Goal: Transaction & Acquisition: Book appointment/travel/reservation

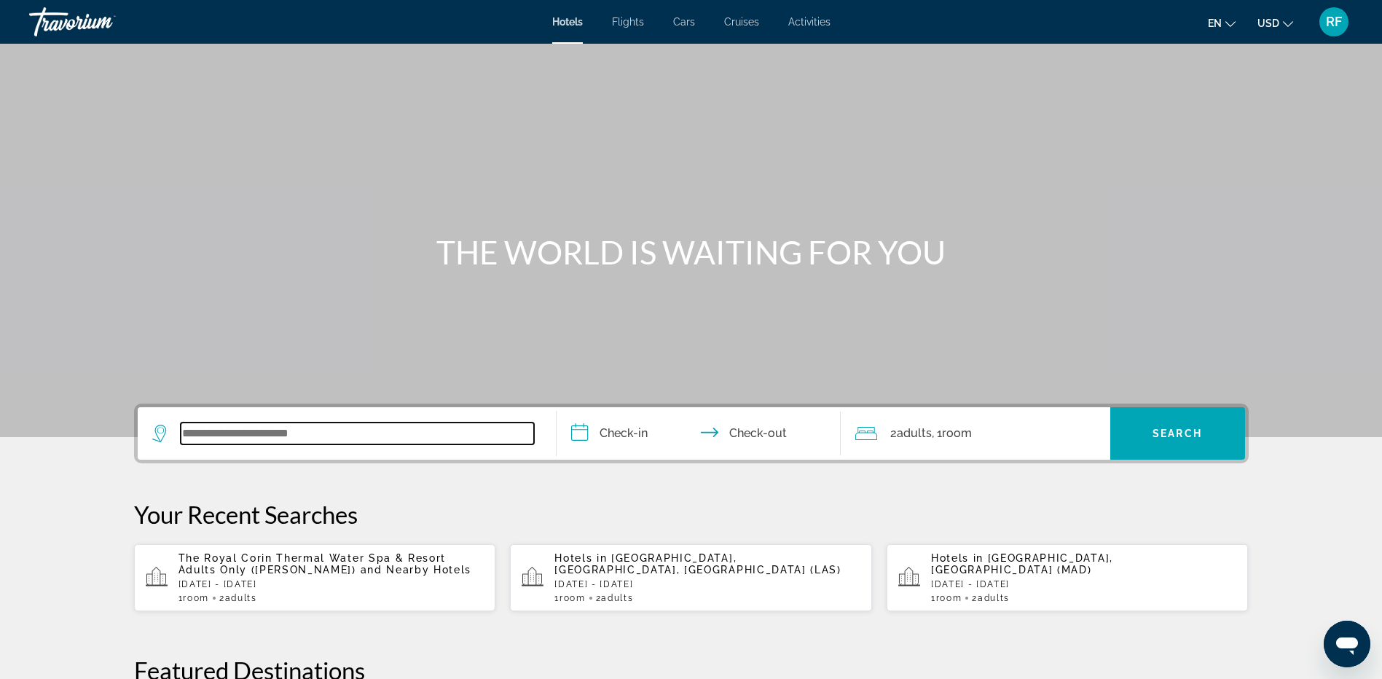
click at [305, 435] on input "Search widget" at bounding box center [357, 434] width 353 height 22
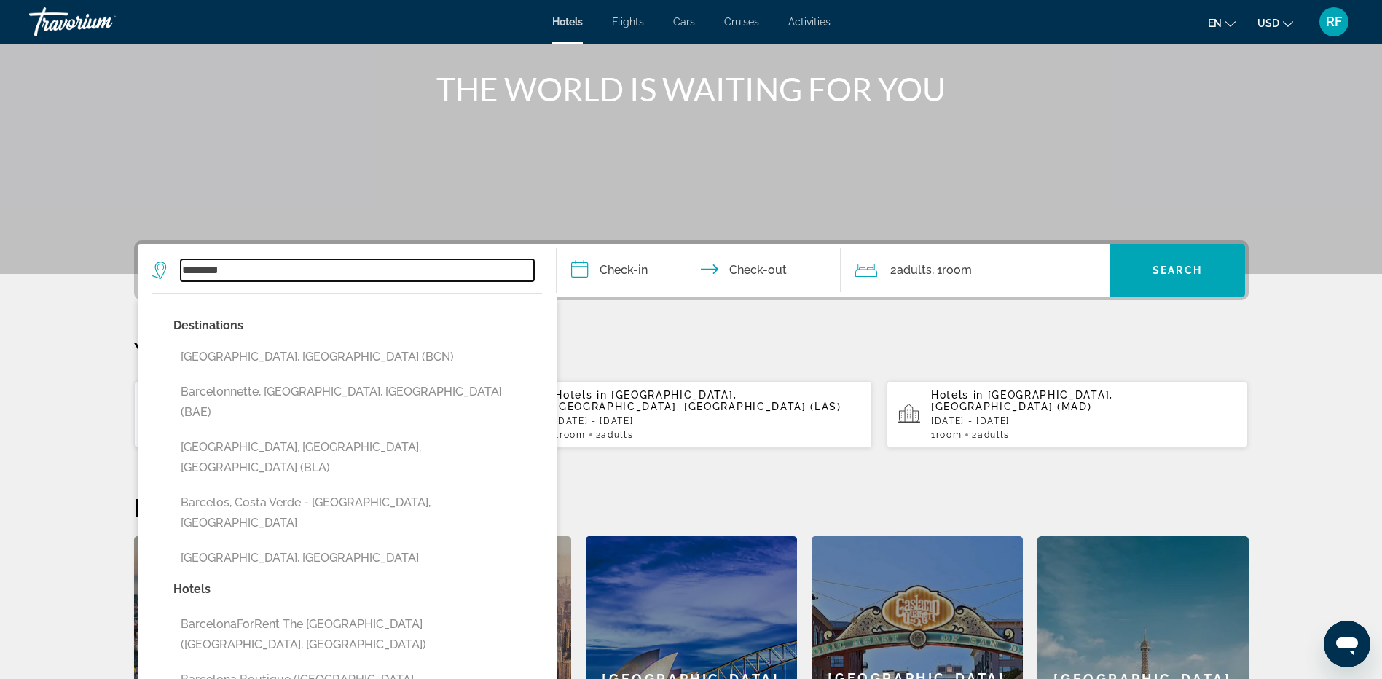
scroll to position [155, 0]
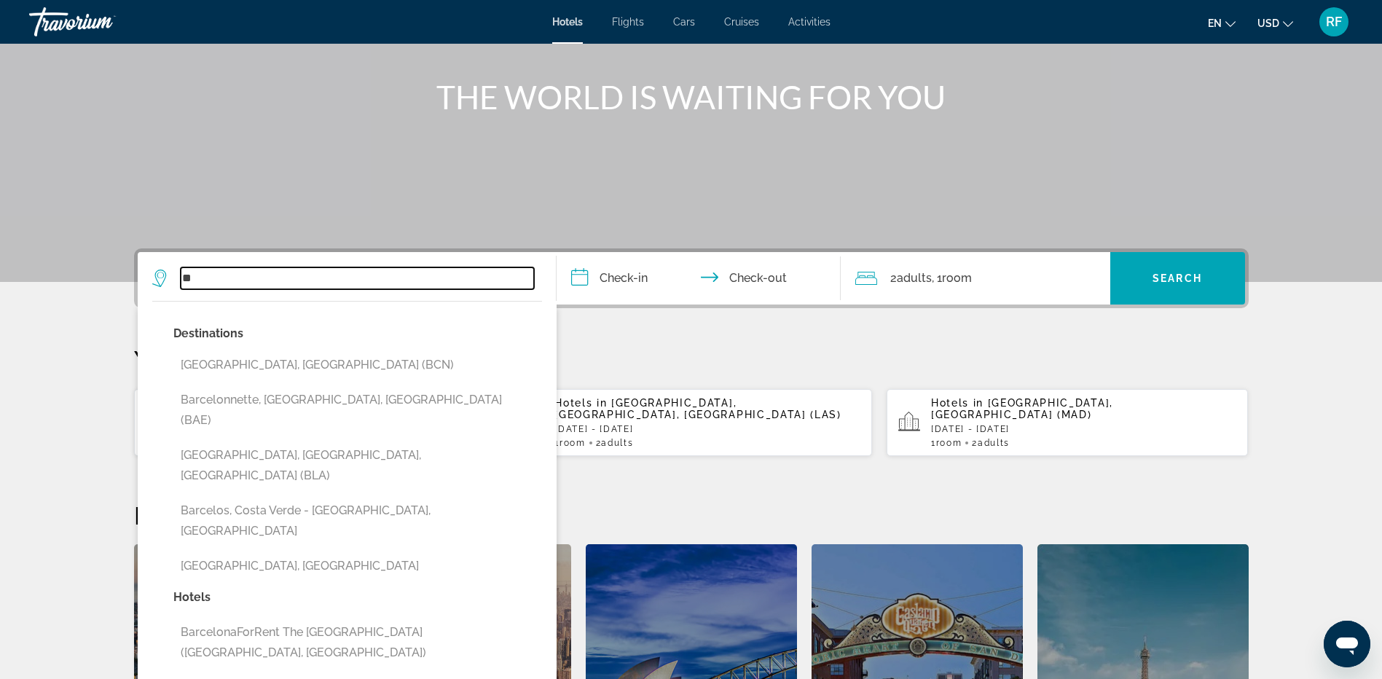
type input "*"
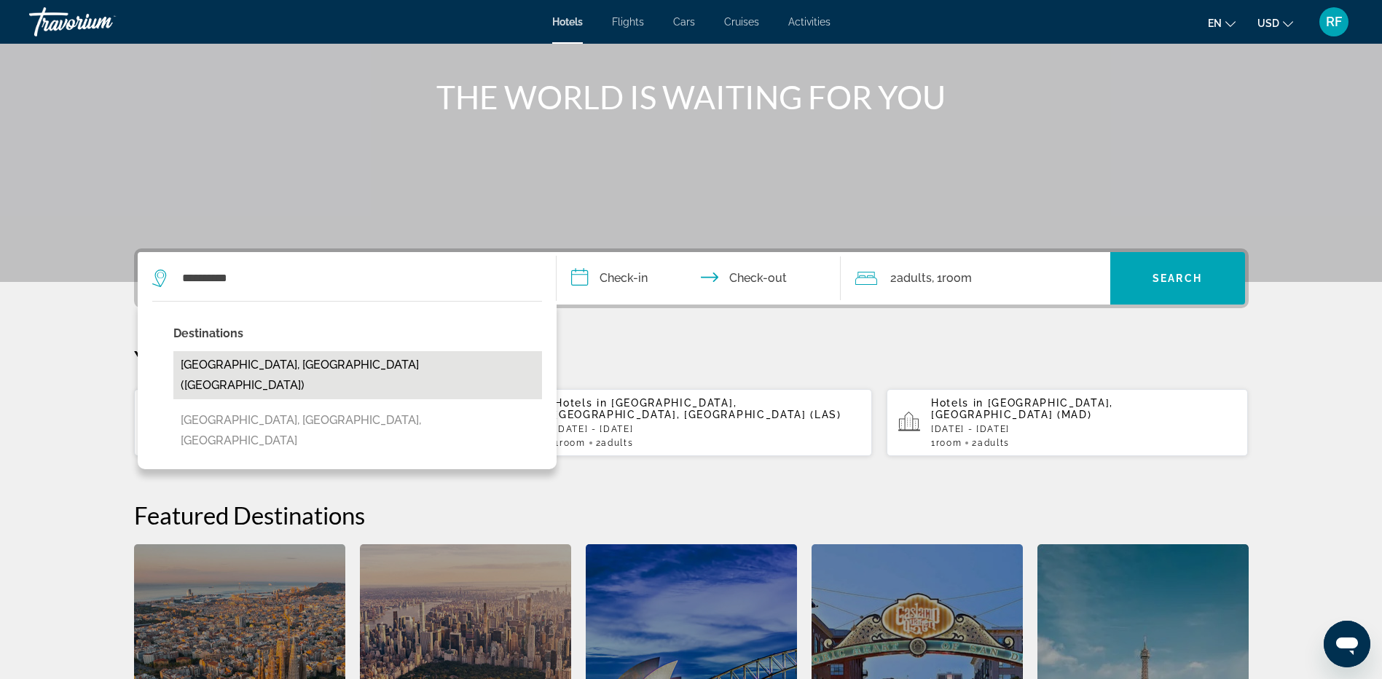
click at [245, 356] on button "[GEOGRAPHIC_DATA], [GEOGRAPHIC_DATA] ([GEOGRAPHIC_DATA])" at bounding box center [357, 375] width 369 height 48
type input "**********"
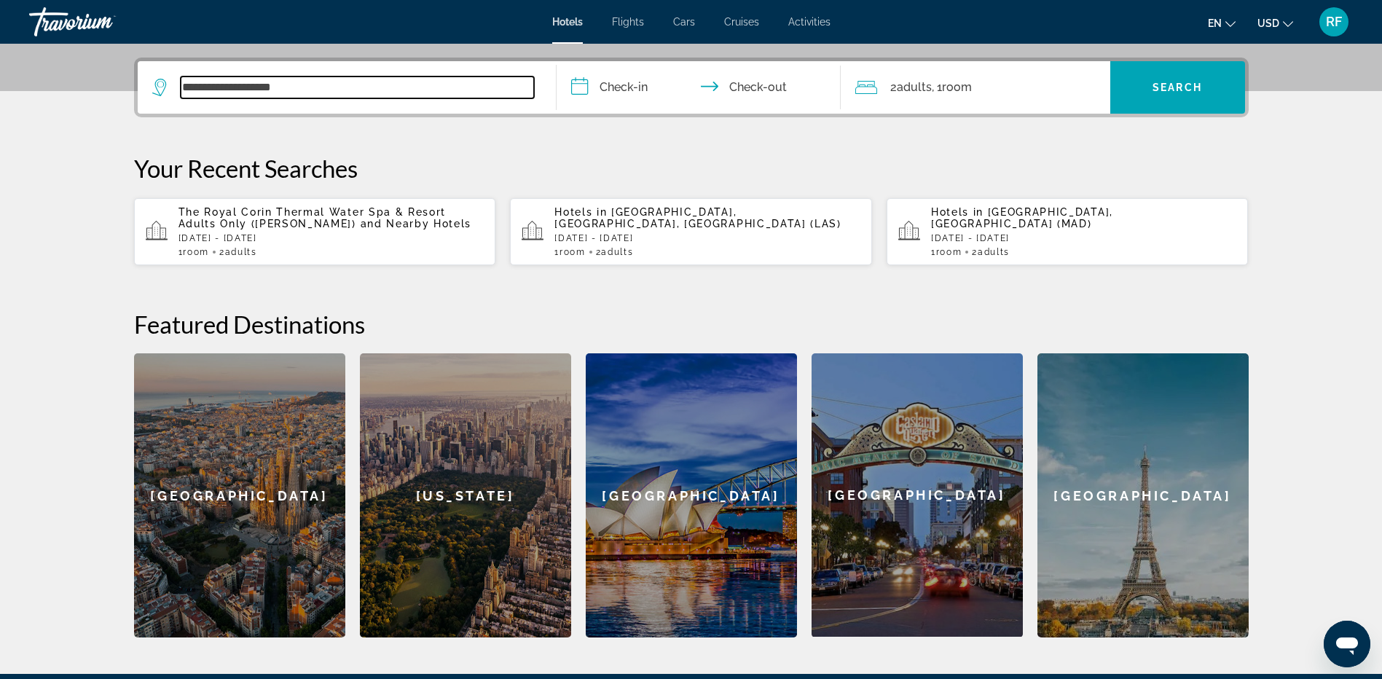
scroll to position [356, 0]
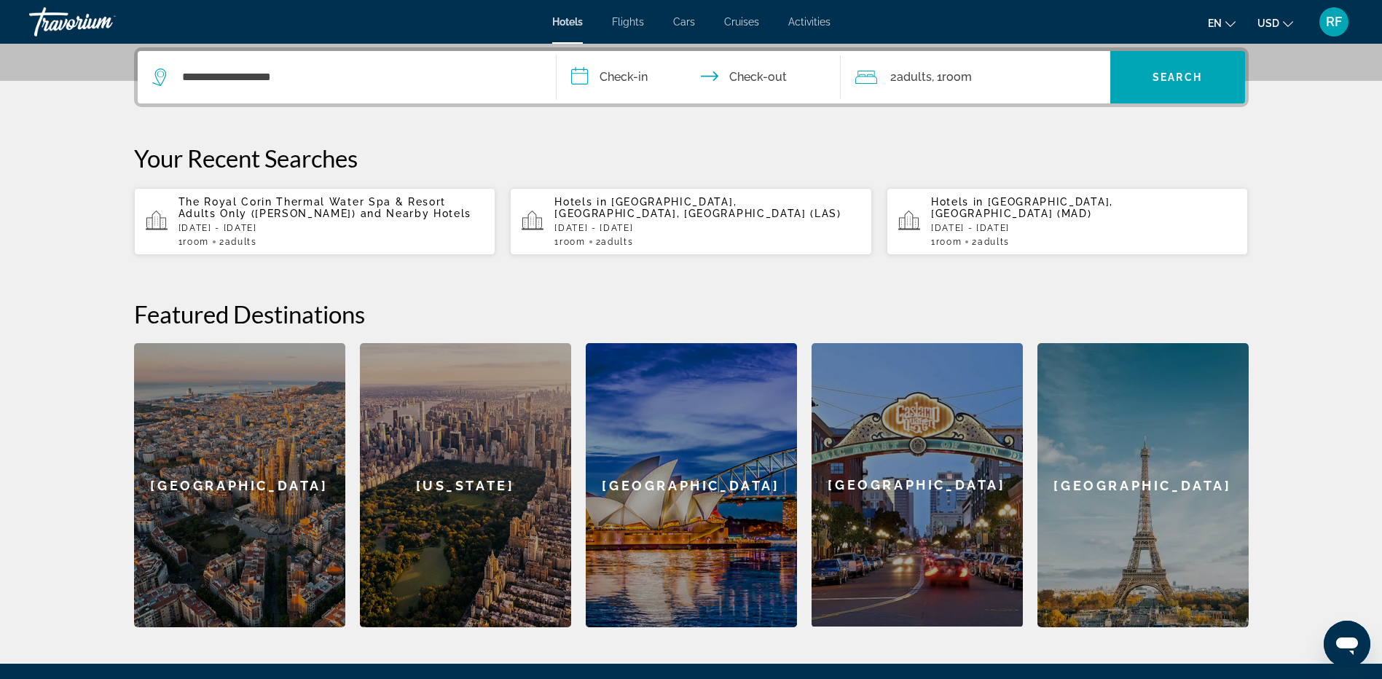
click at [618, 77] on input "**********" at bounding box center [702, 79] width 290 height 57
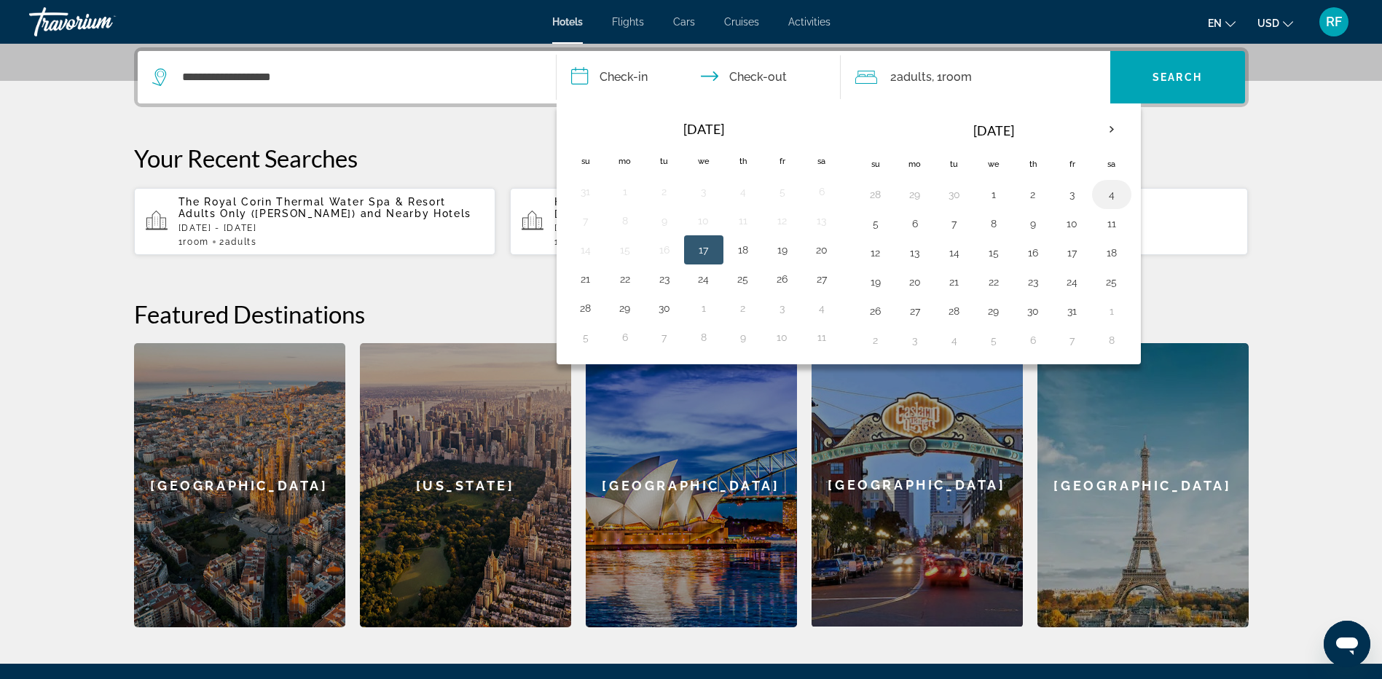
click at [1110, 191] on button "4" at bounding box center [1111, 194] width 23 height 20
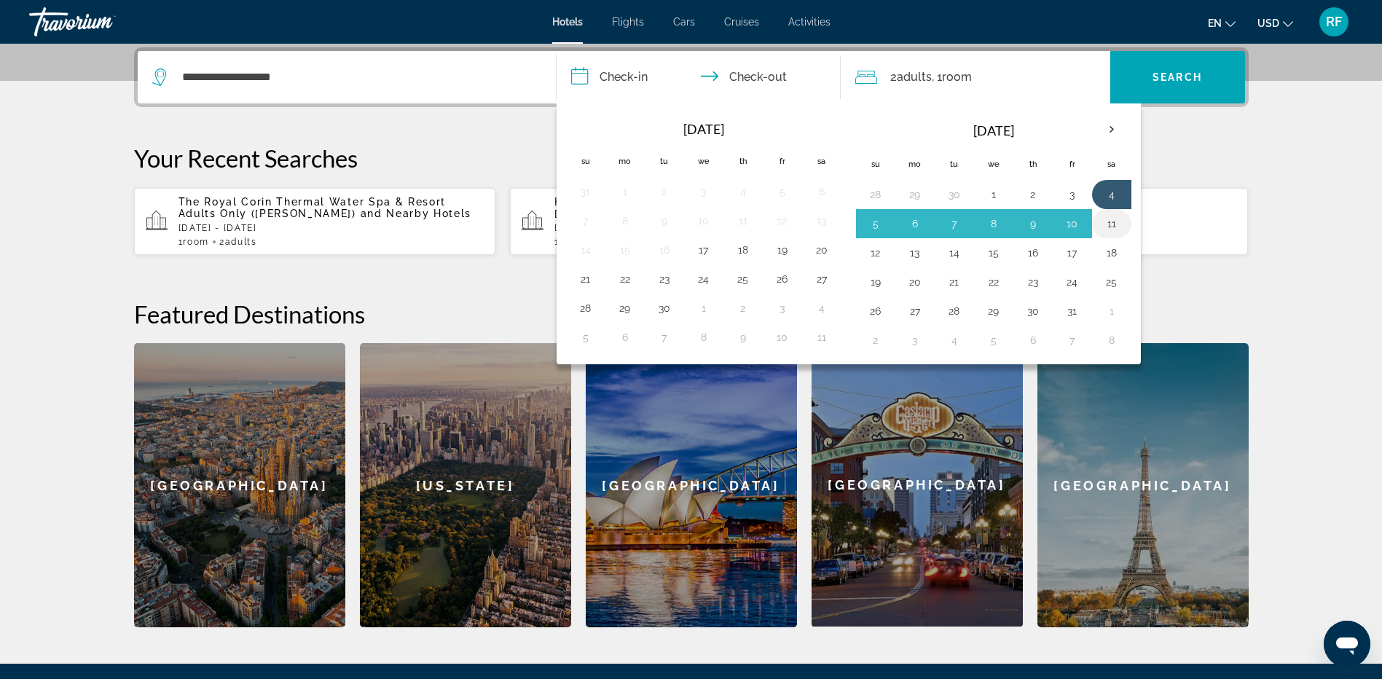
click at [1109, 221] on button "11" at bounding box center [1111, 223] width 23 height 20
type input "**********"
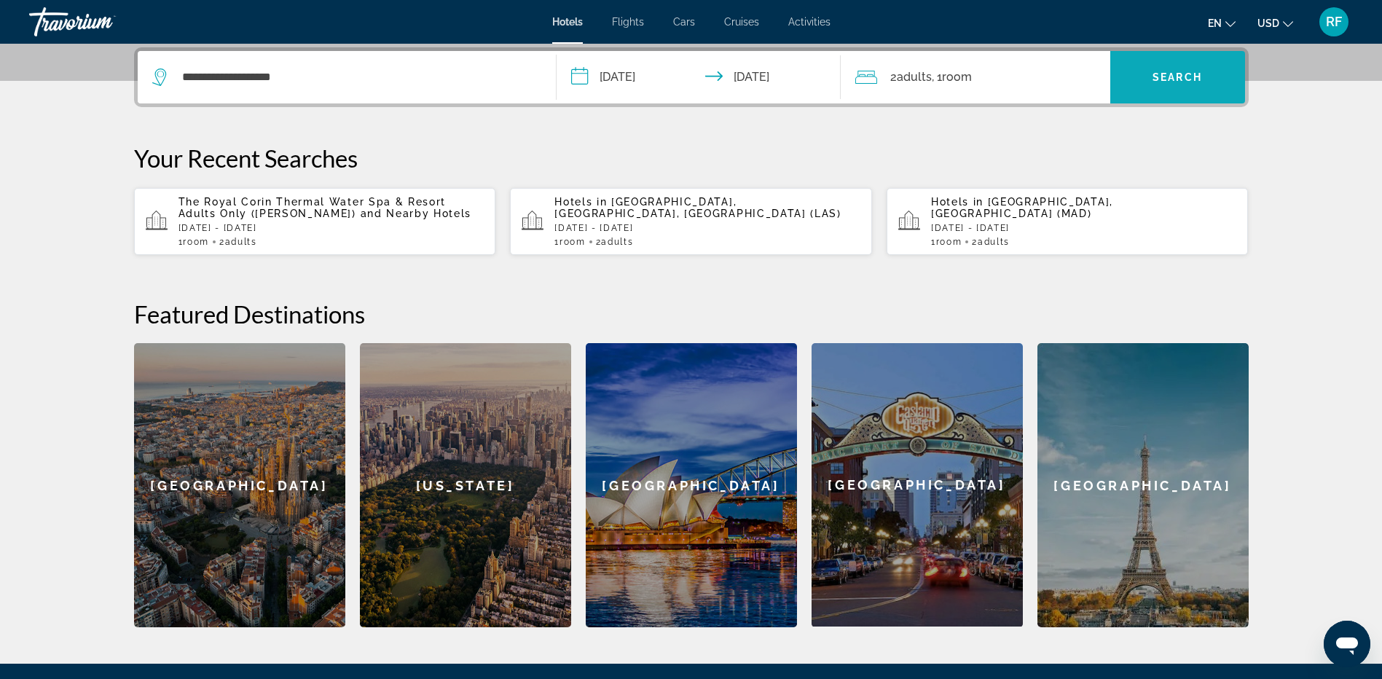
click at [1159, 67] on span "Search widget" at bounding box center [1177, 77] width 135 height 35
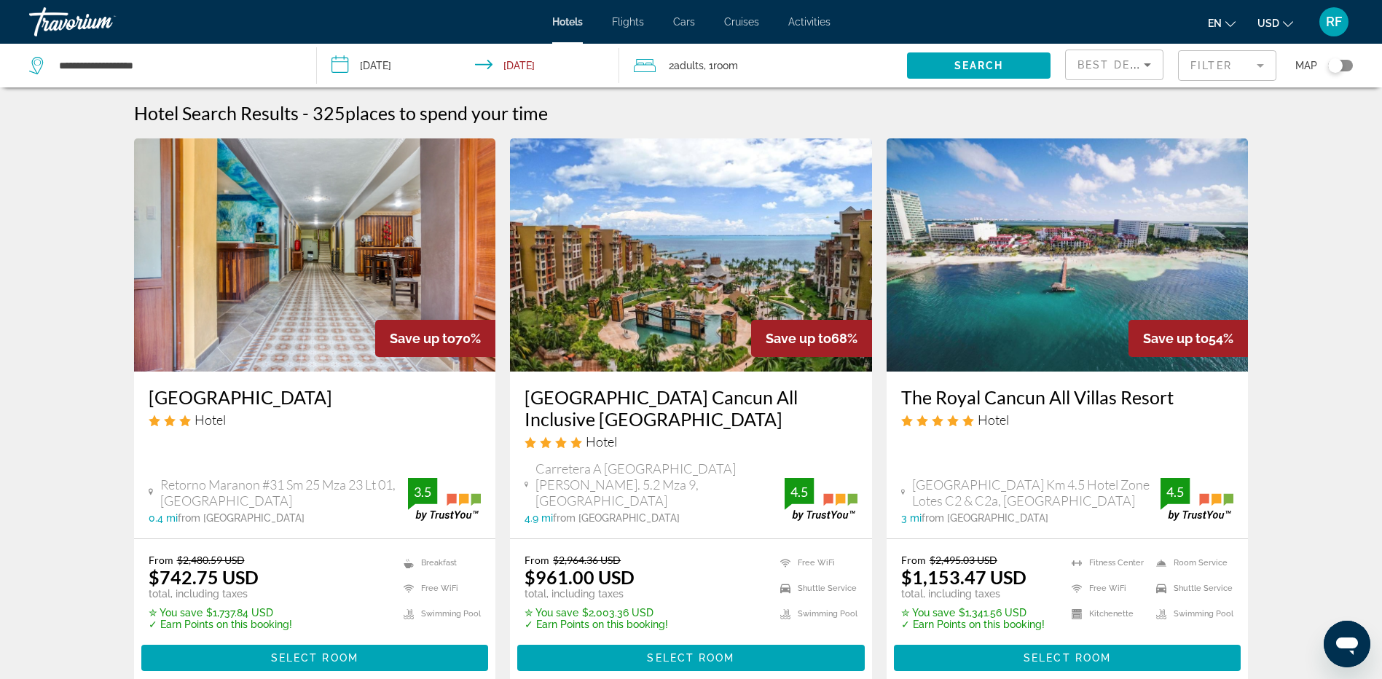
click at [1215, 66] on mat-form-field "Filter" at bounding box center [1227, 65] width 98 height 31
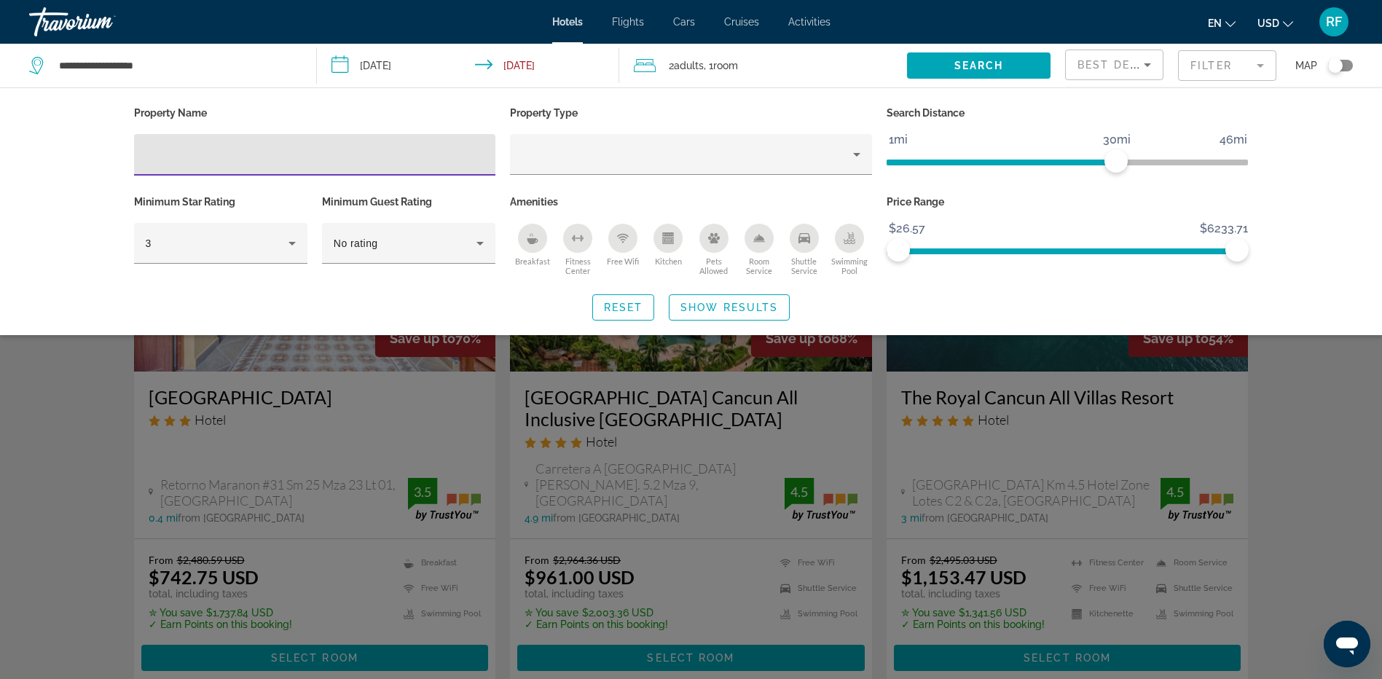
click at [267, 154] on input "Hotel Filters" at bounding box center [315, 154] width 339 height 17
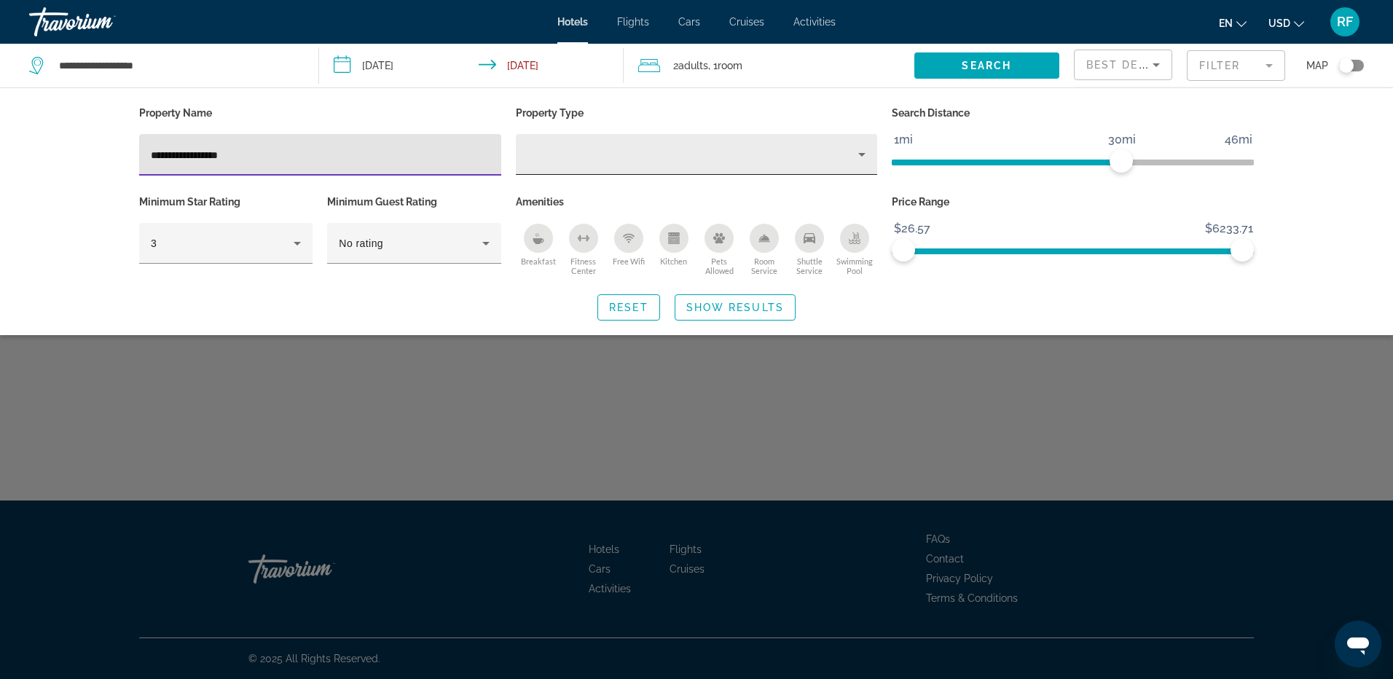
type input "**********"
click at [863, 153] on icon "Property type" at bounding box center [861, 155] width 7 height 4
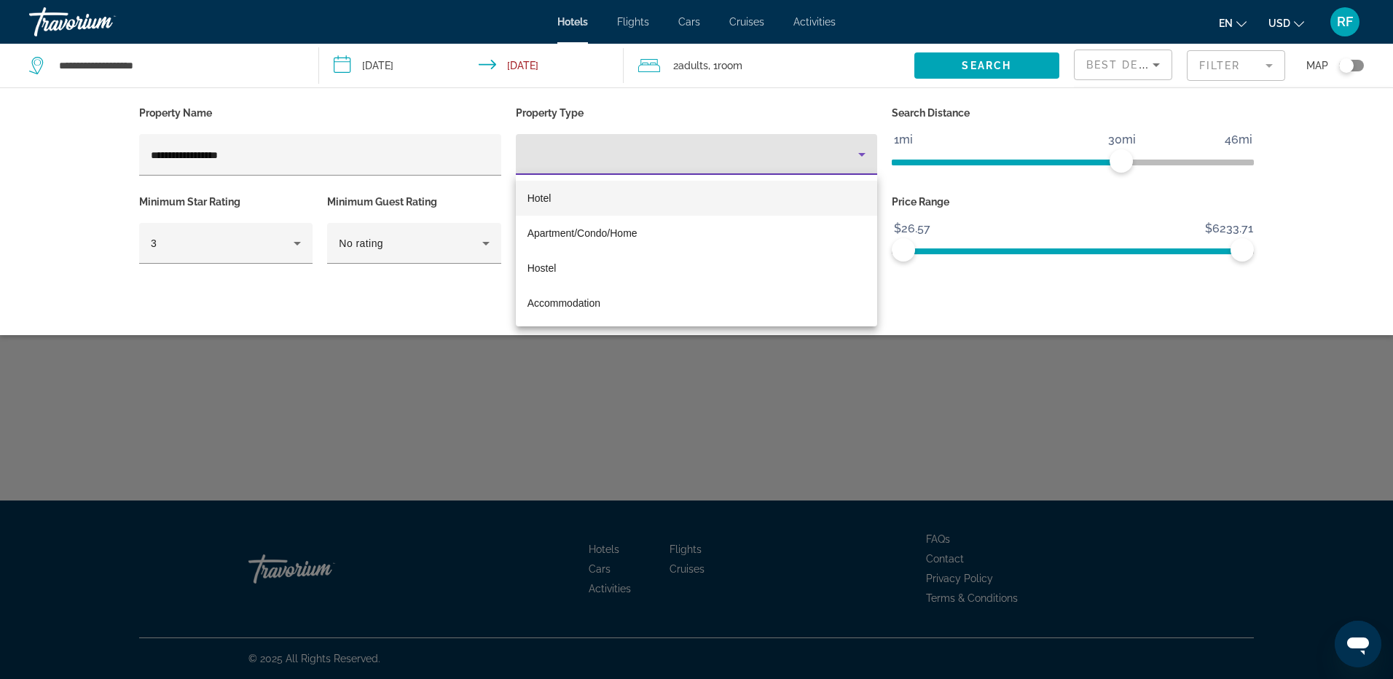
click at [548, 199] on span "Hotel" at bounding box center [540, 198] width 24 height 12
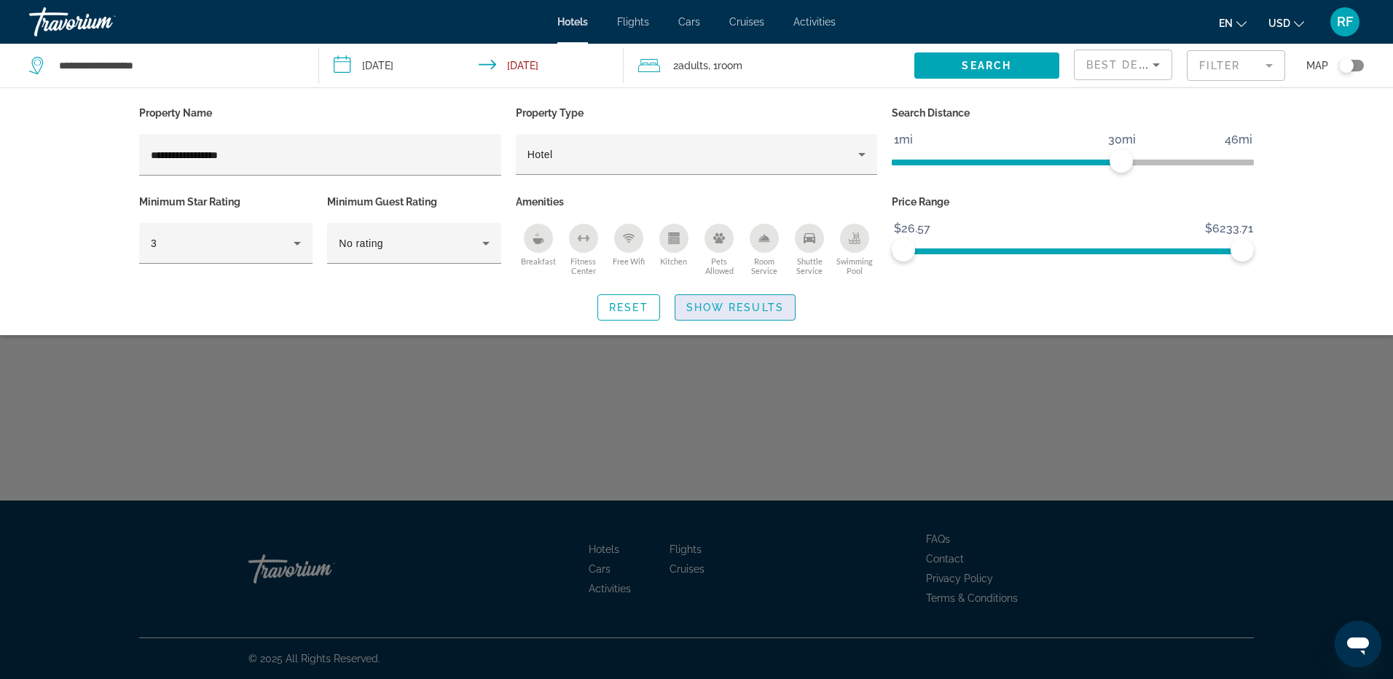
drag, startPoint x: 752, startPoint y: 302, endPoint x: 745, endPoint y: 309, distance: 9.3
click at [752, 303] on span "Show Results" at bounding box center [735, 308] width 98 height 12
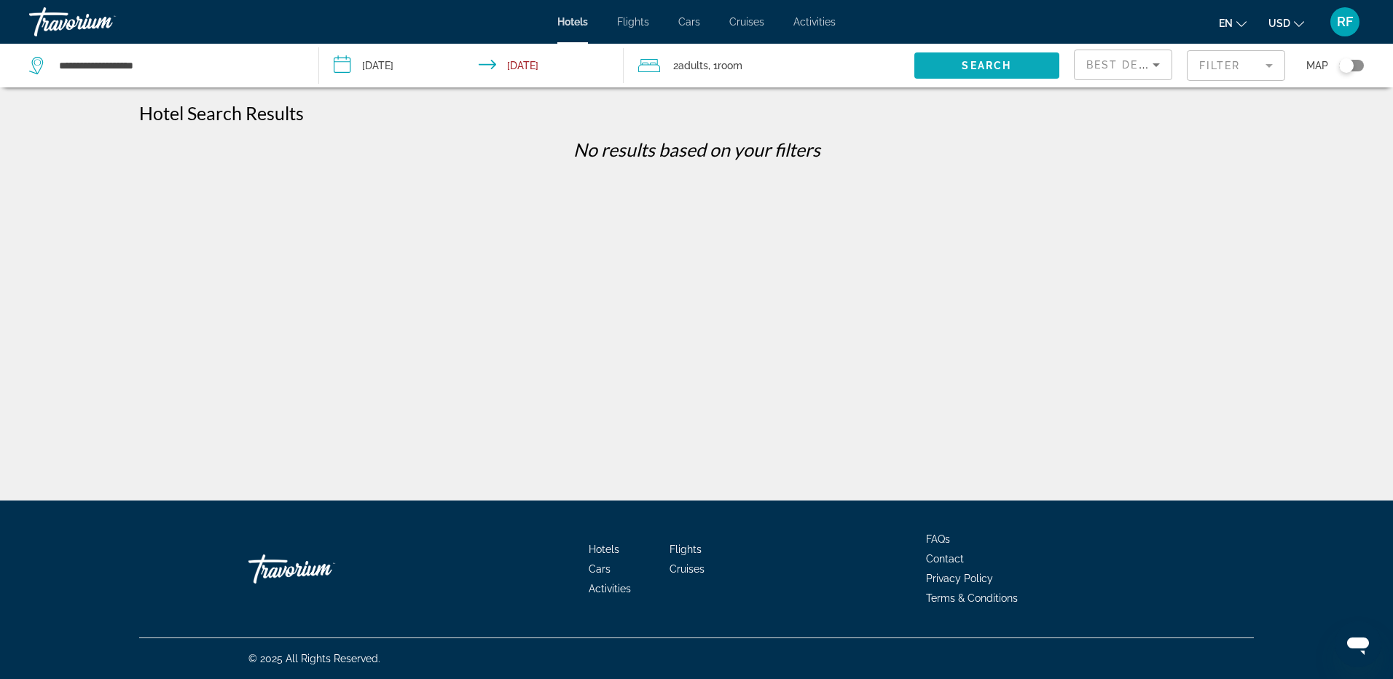
click at [951, 65] on span "Search widget" at bounding box center [986, 65] width 145 height 35
click at [178, 63] on input "**********" at bounding box center [177, 66] width 239 height 22
click at [935, 63] on span "Search widget" at bounding box center [986, 65] width 145 height 35
click at [1263, 63] on mat-form-field "Filter" at bounding box center [1236, 65] width 98 height 31
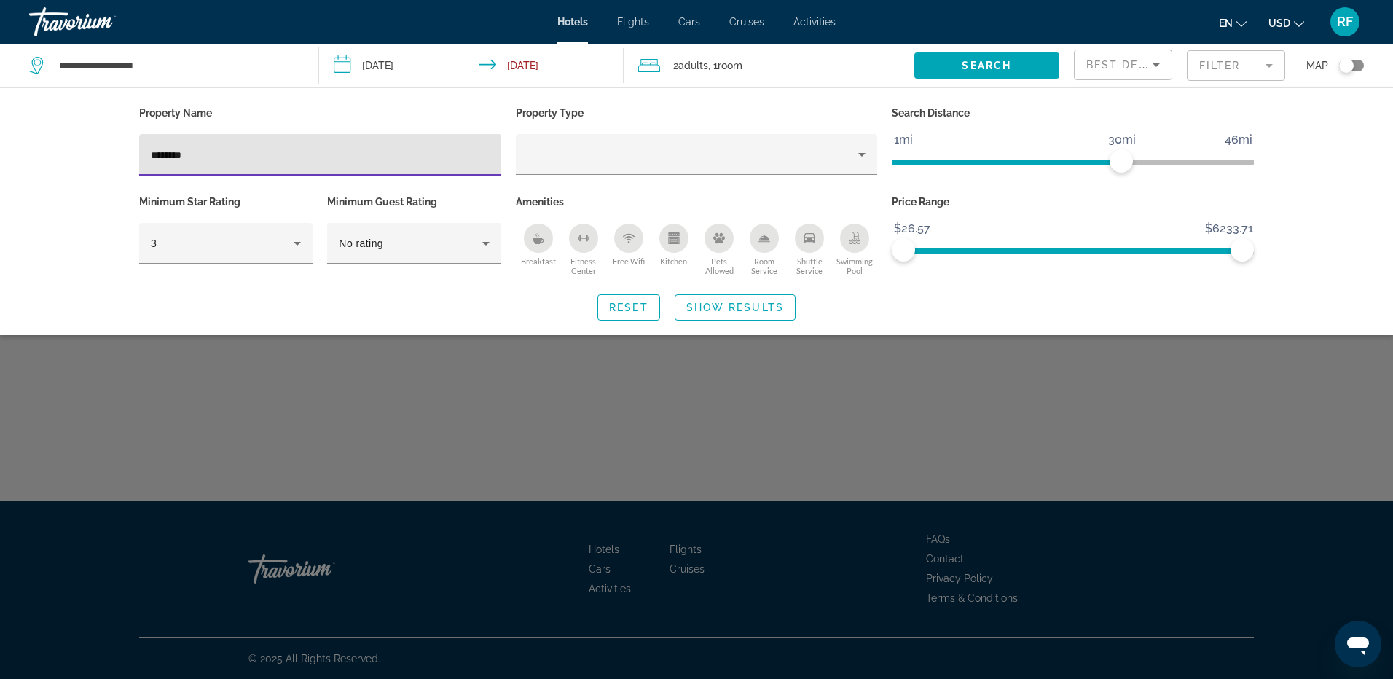
click at [288, 157] on input "*******" at bounding box center [320, 154] width 339 height 17
type input "*"
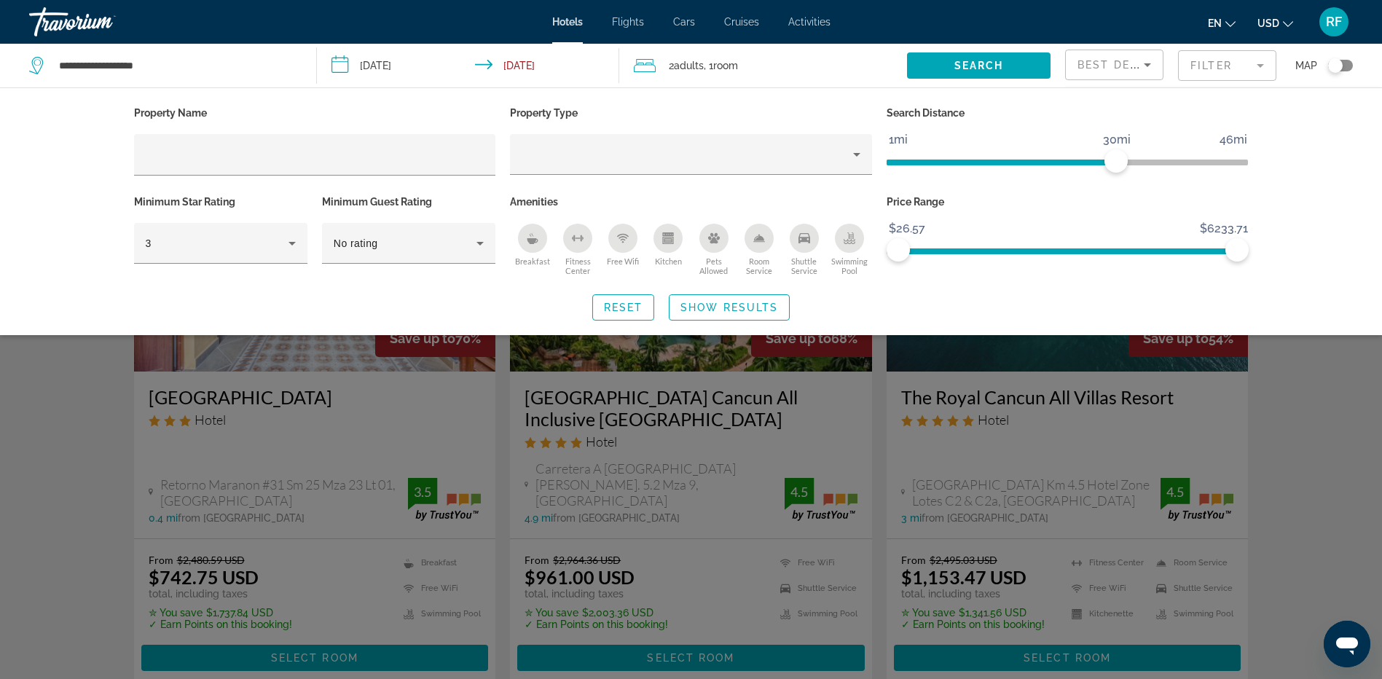
click at [1312, 261] on div "Property Name Property Type Search Distance 1mi 46mi 30mi Minimum Star Rating 3…" at bounding box center [691, 211] width 1382 height 248
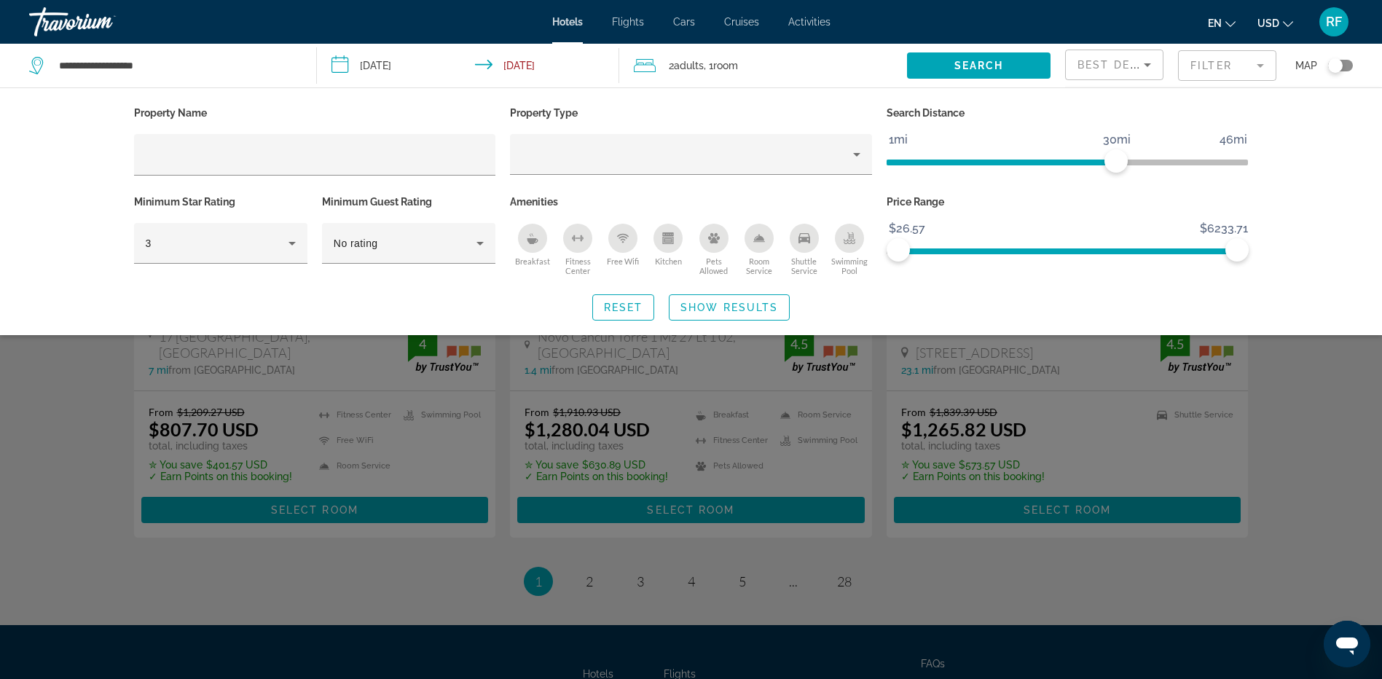
scroll to position [1894, 0]
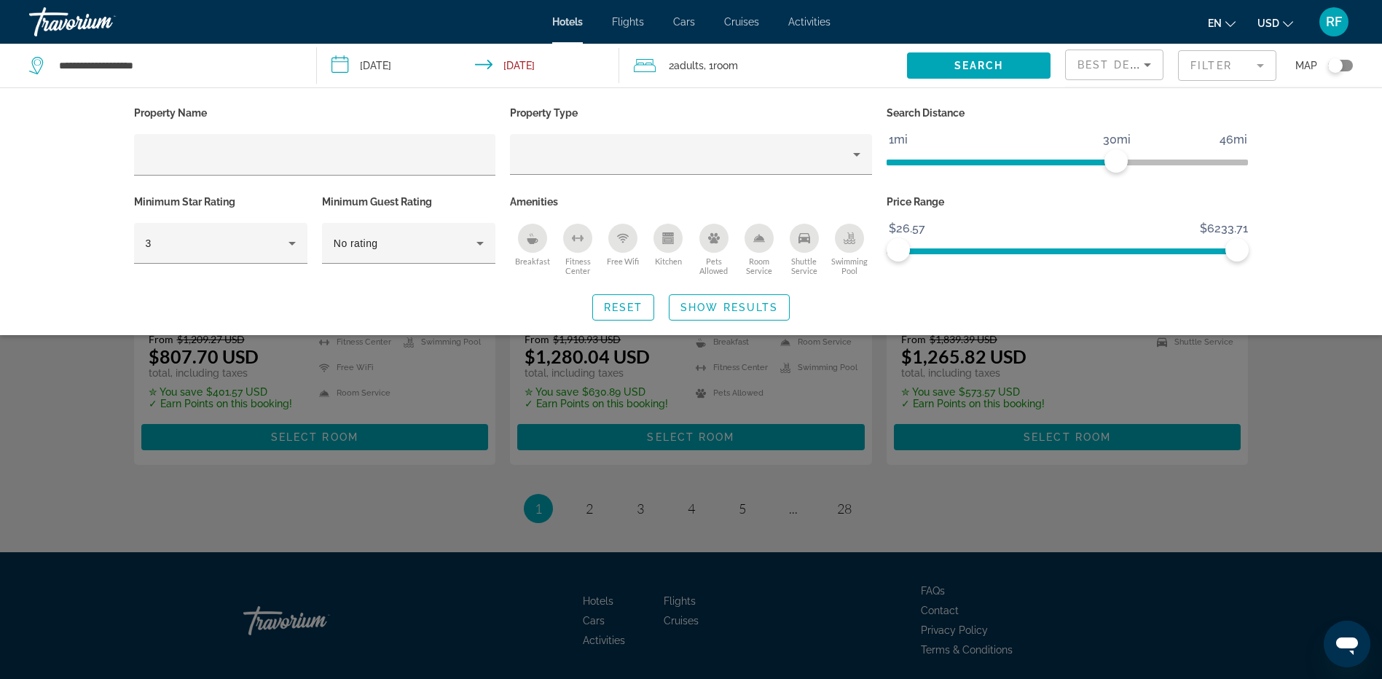
click at [592, 496] on div "Search widget" at bounding box center [691, 449] width 1382 height 461
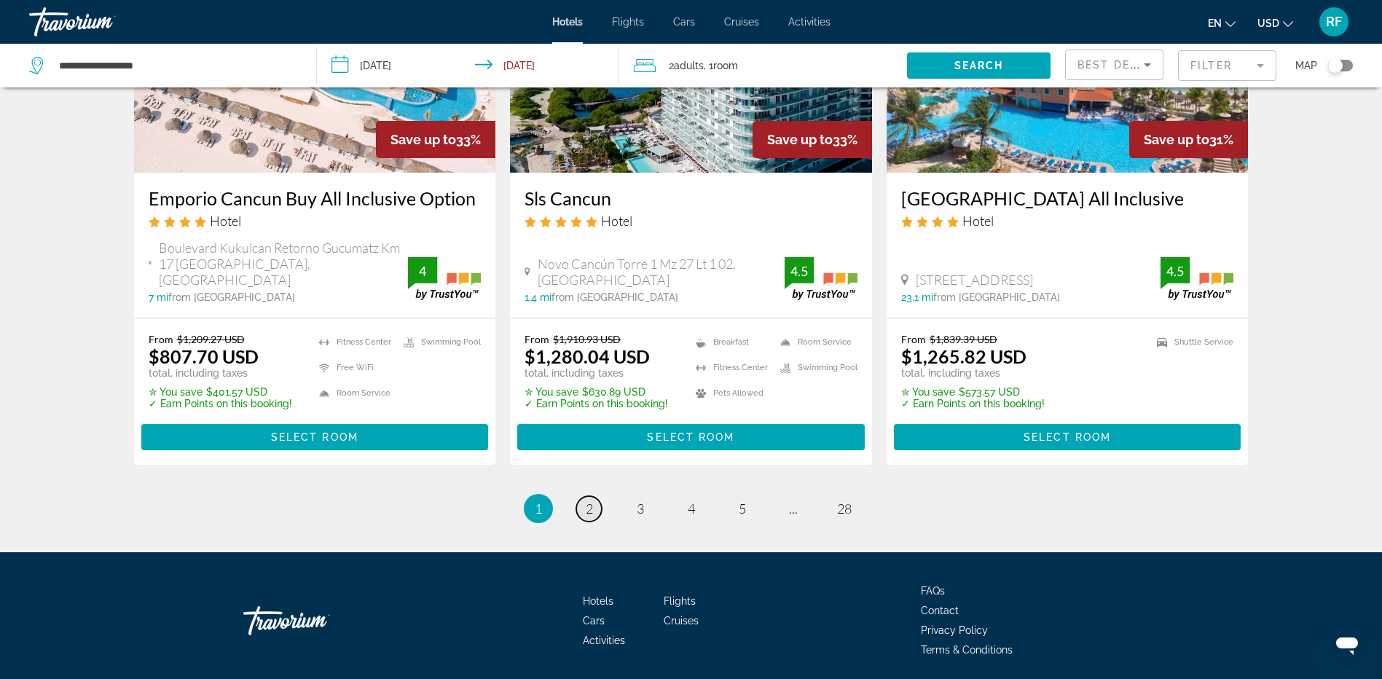
click at [591, 501] on span "2" at bounding box center [589, 509] width 7 height 16
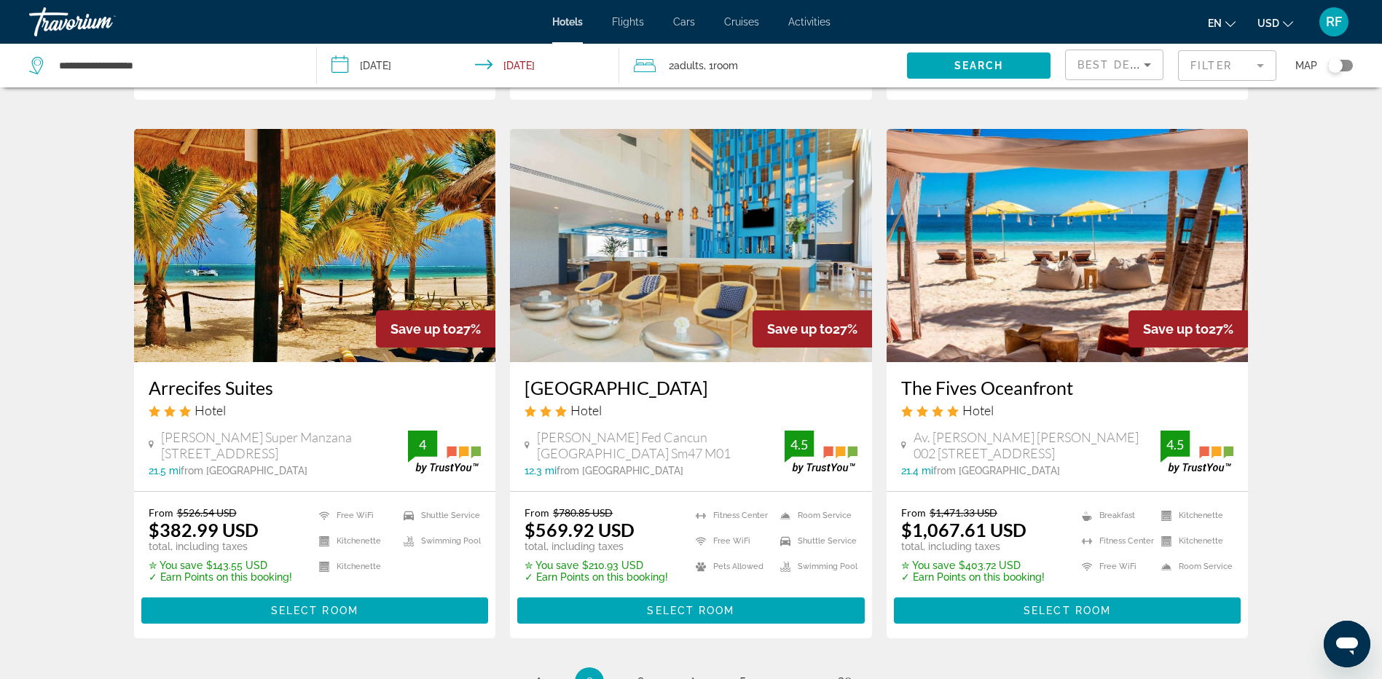
scroll to position [1749, 0]
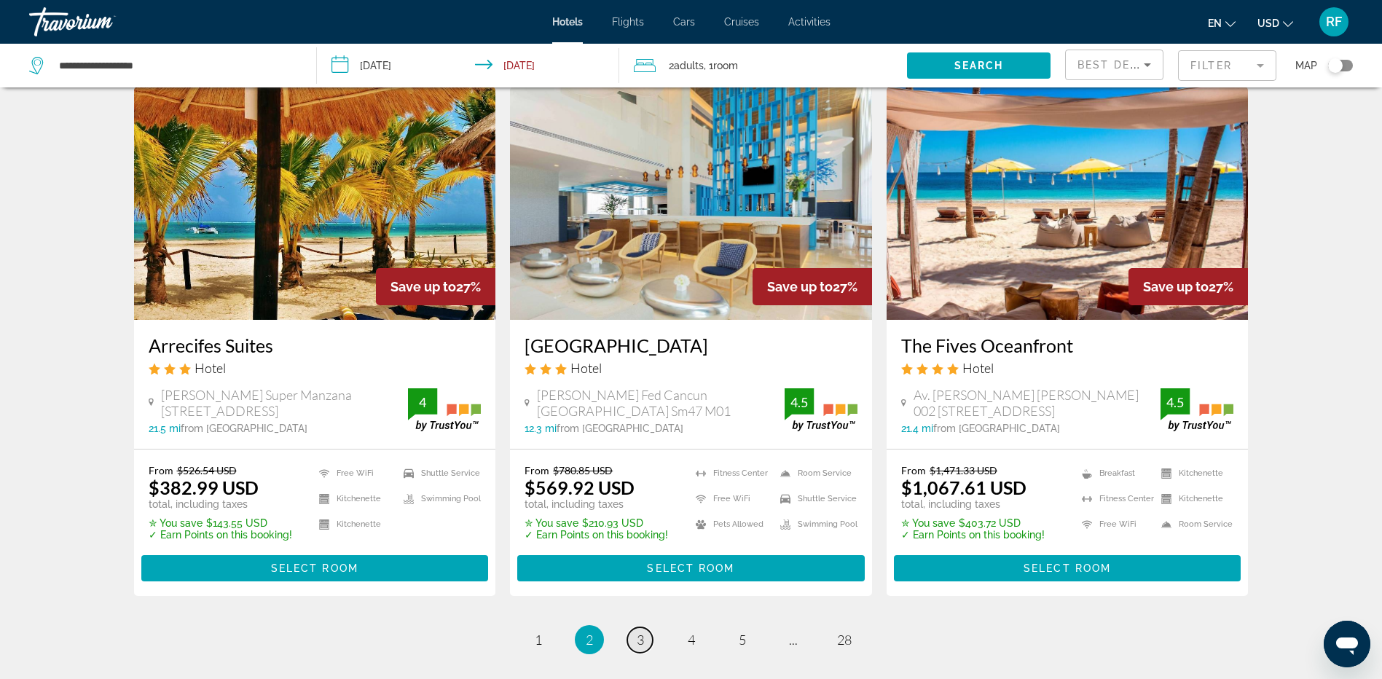
click at [646, 627] on link "page 3" at bounding box center [640, 640] width 26 height 26
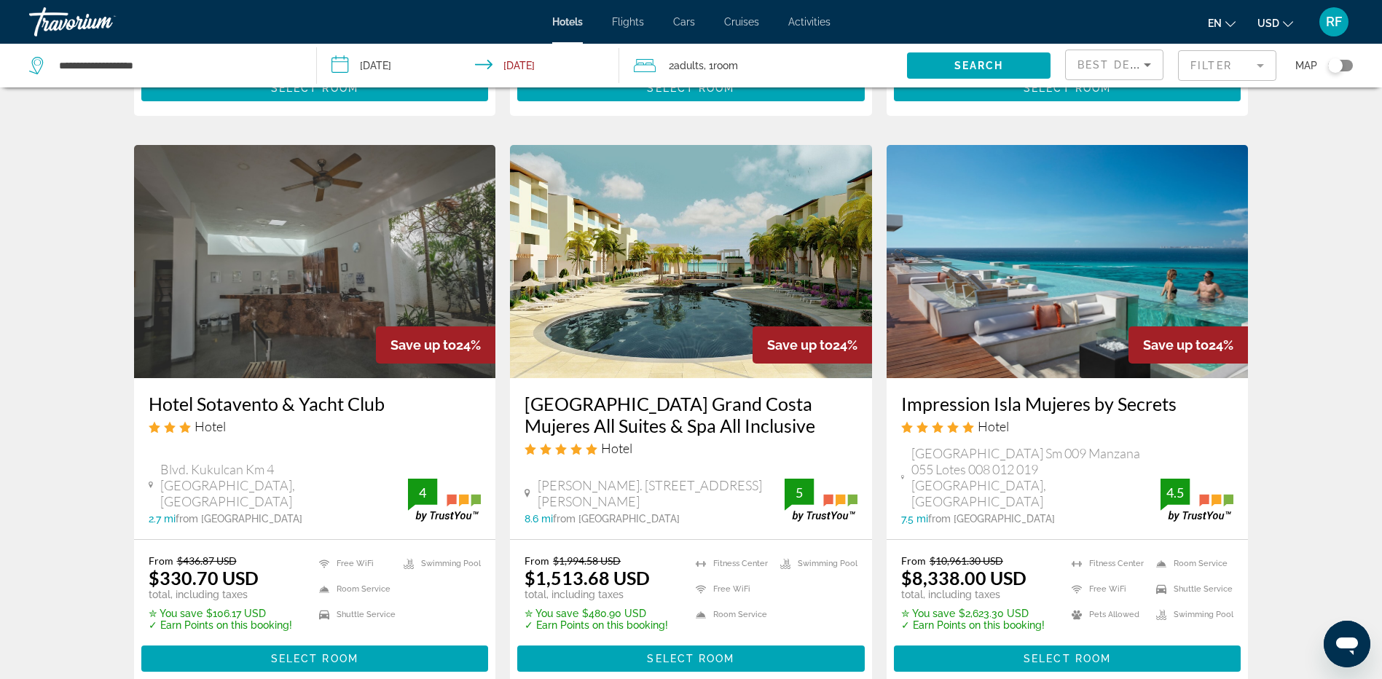
scroll to position [1749, 0]
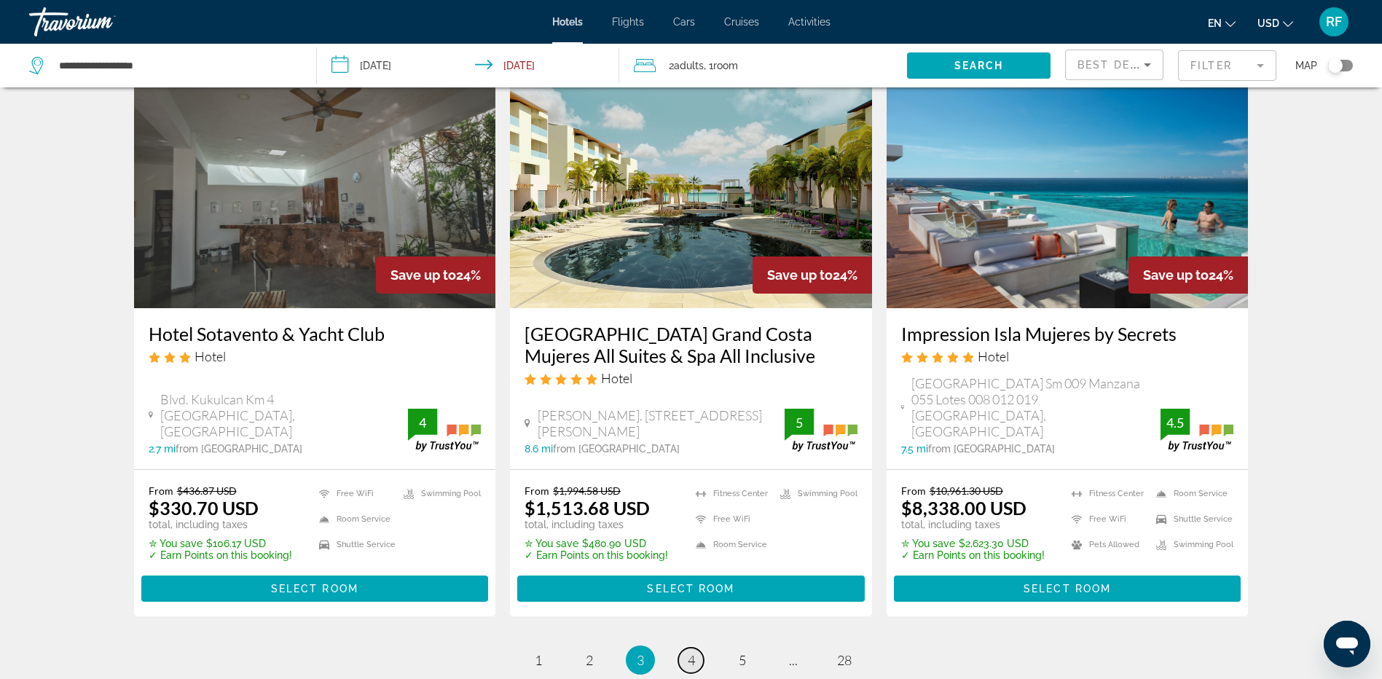
click at [690, 652] on span "4" at bounding box center [691, 660] width 7 height 16
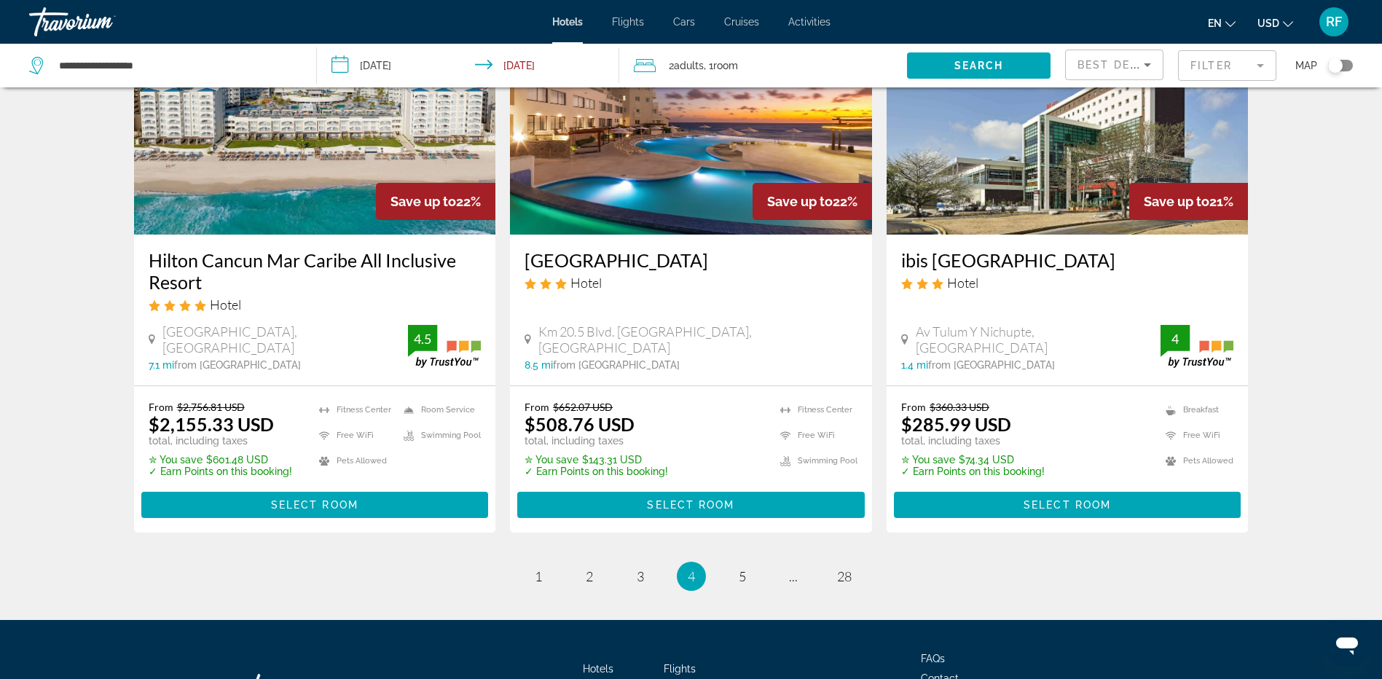
scroll to position [1822, 0]
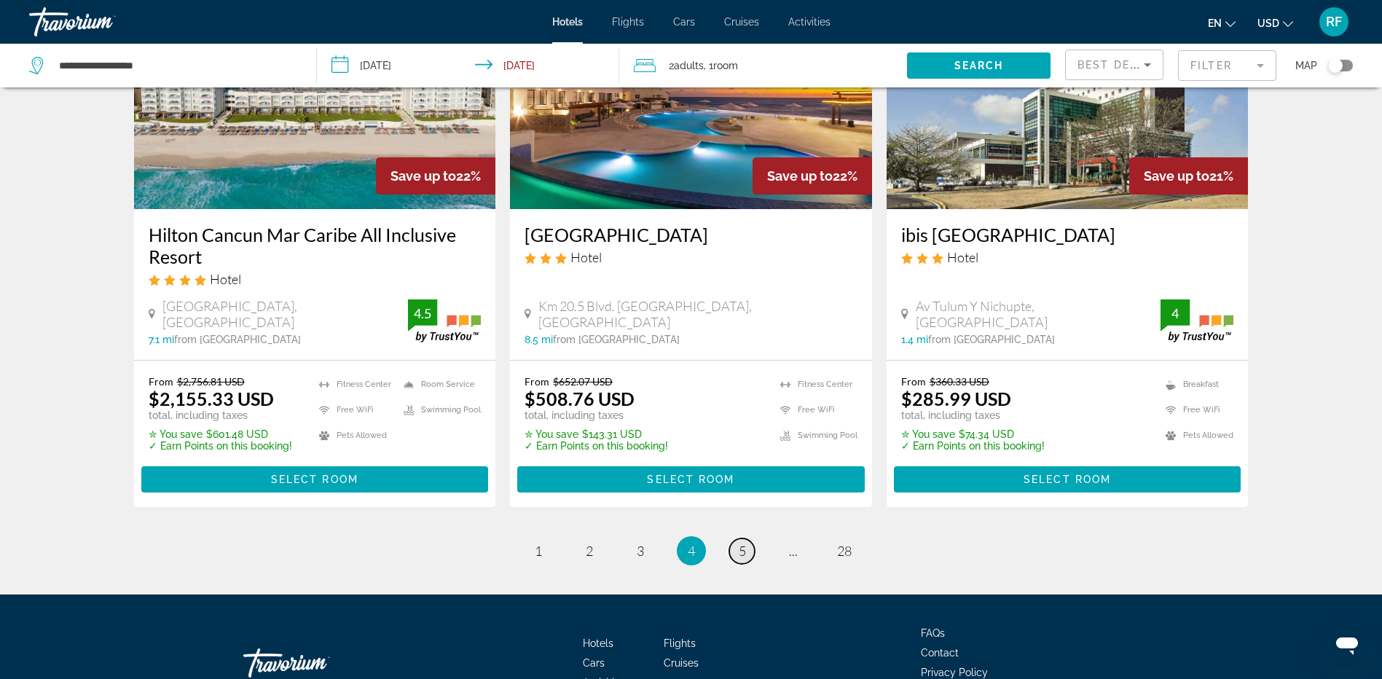
click at [742, 543] on span "5" at bounding box center [742, 551] width 7 height 16
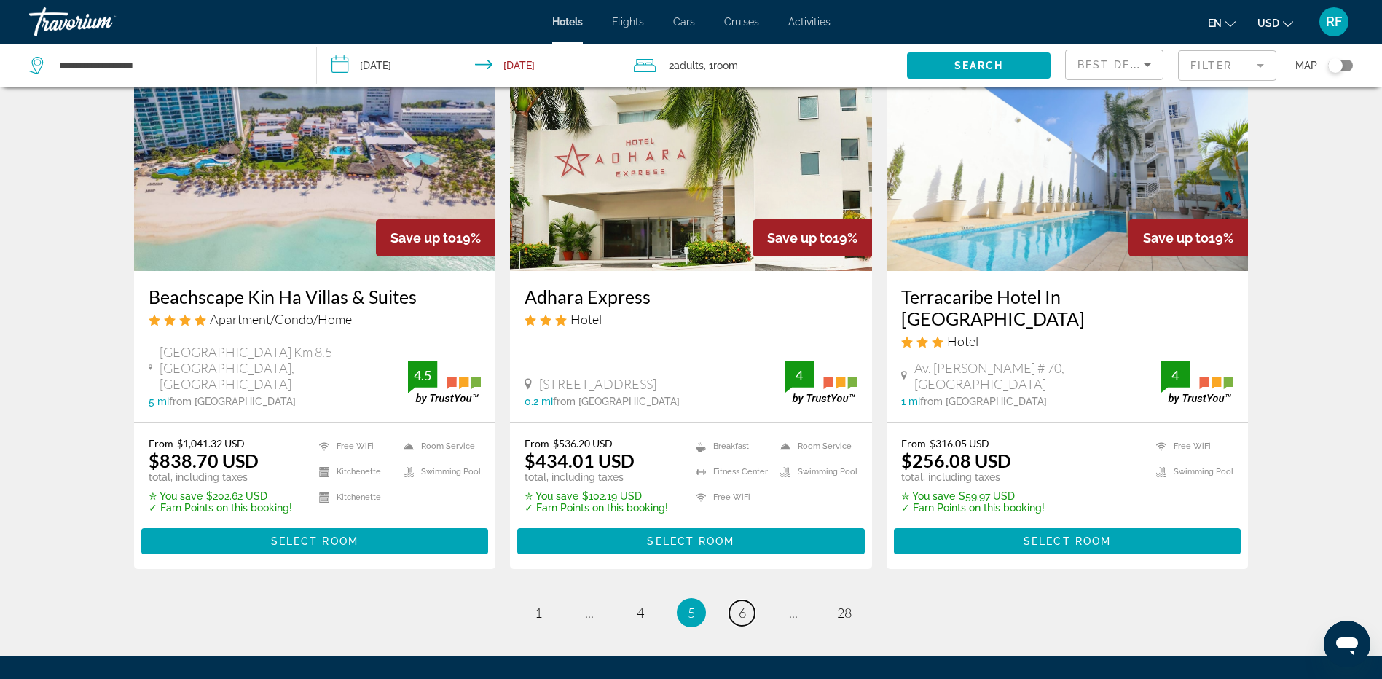
scroll to position [1822, 0]
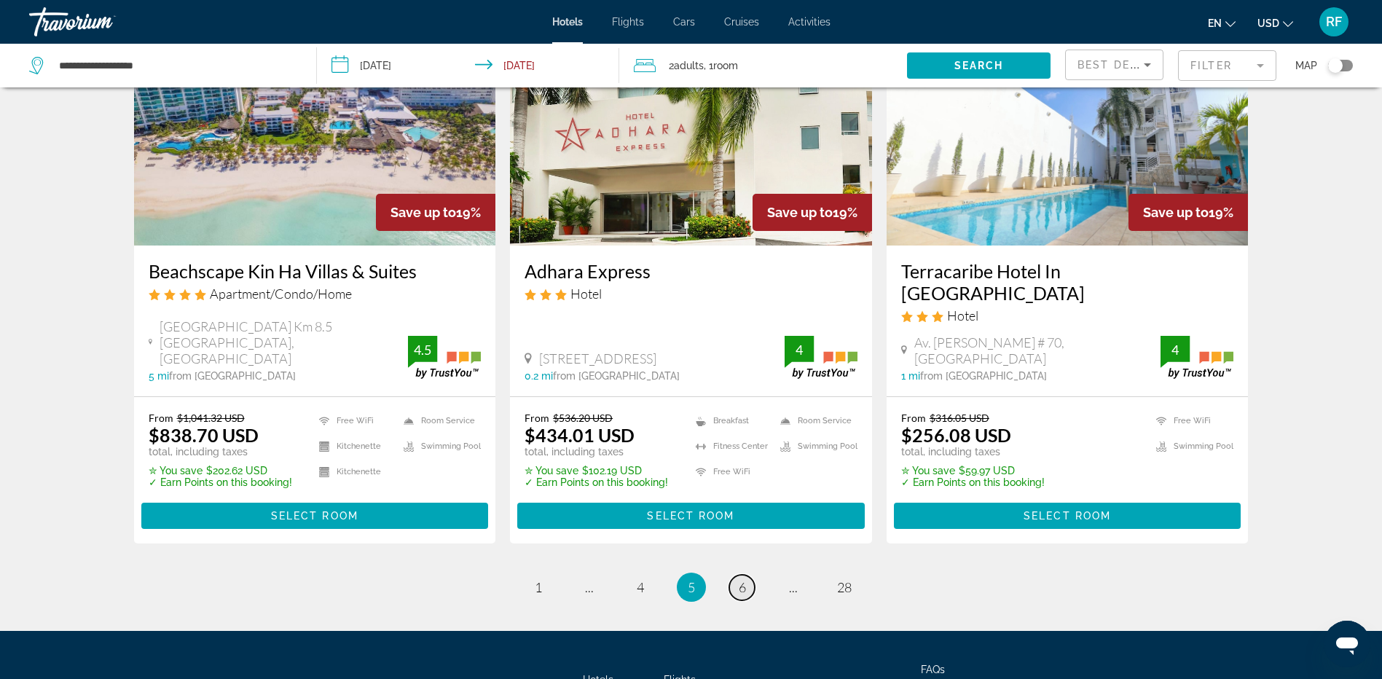
click at [743, 579] on span "6" at bounding box center [742, 587] width 7 height 16
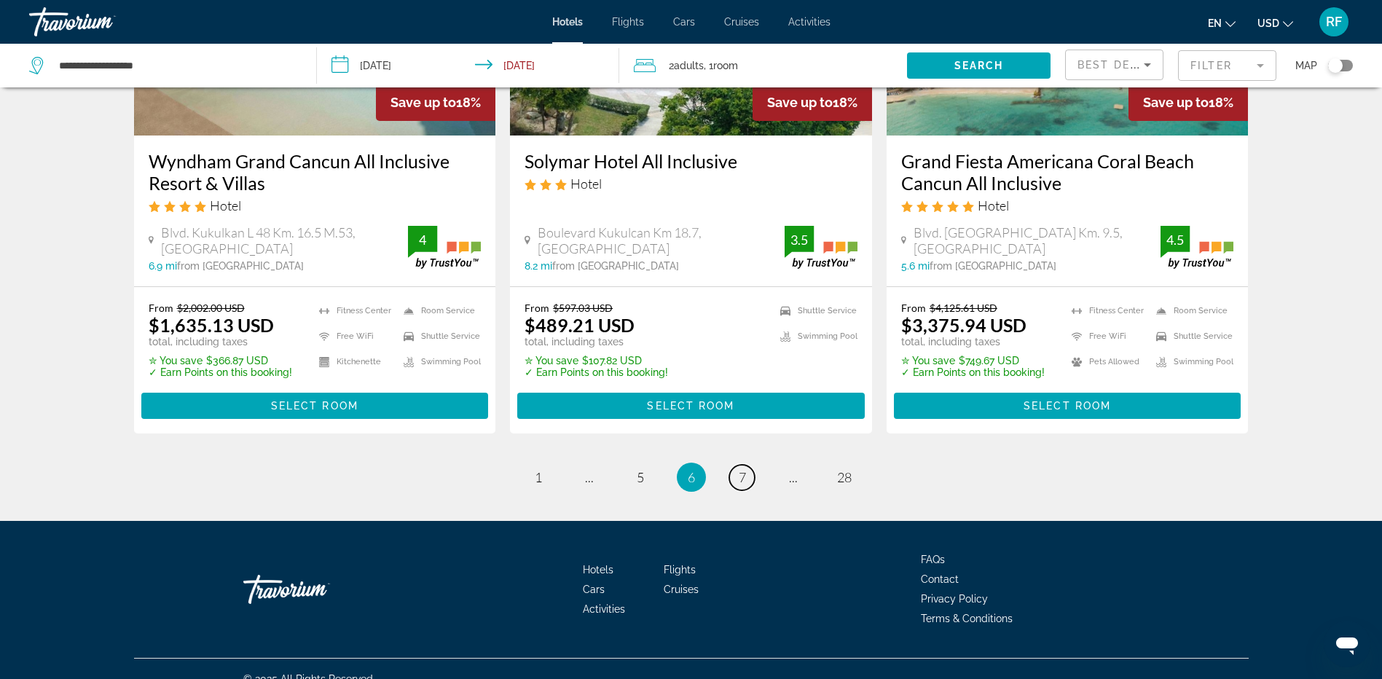
scroll to position [1945, 0]
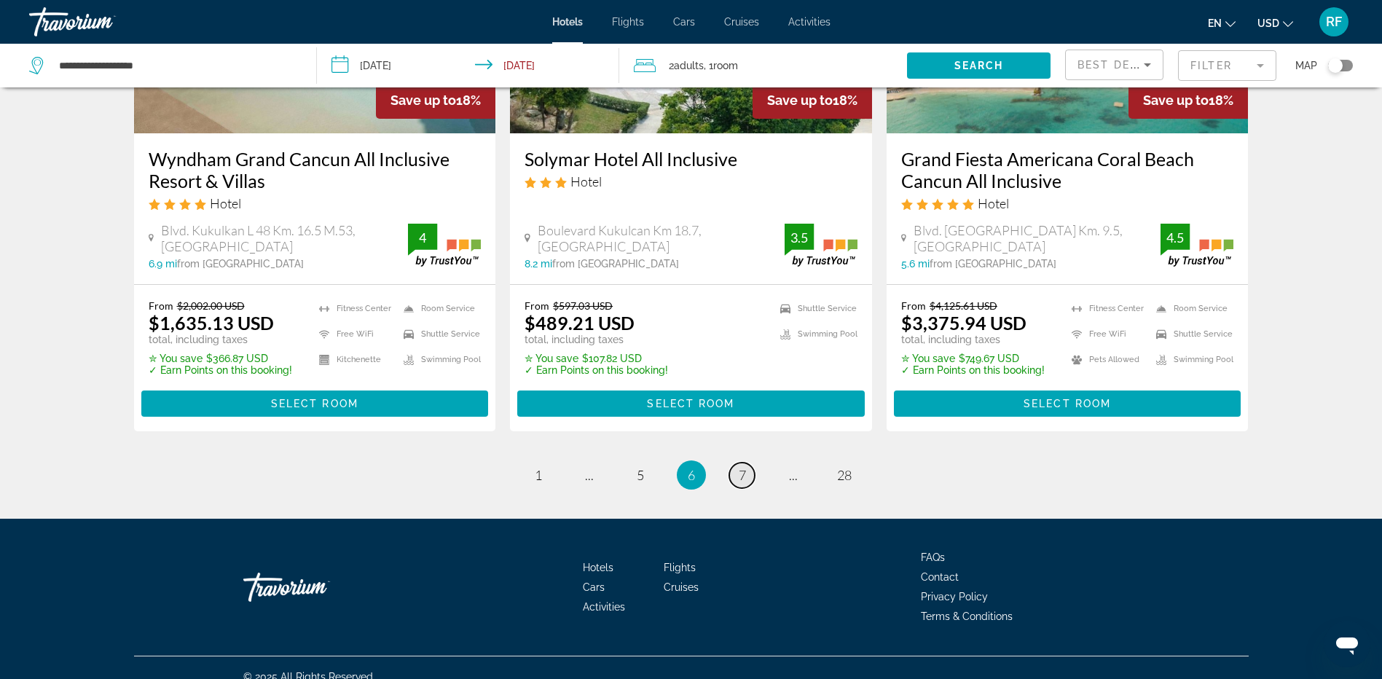
click at [734, 463] on link "page 7" at bounding box center [742, 476] width 26 height 26
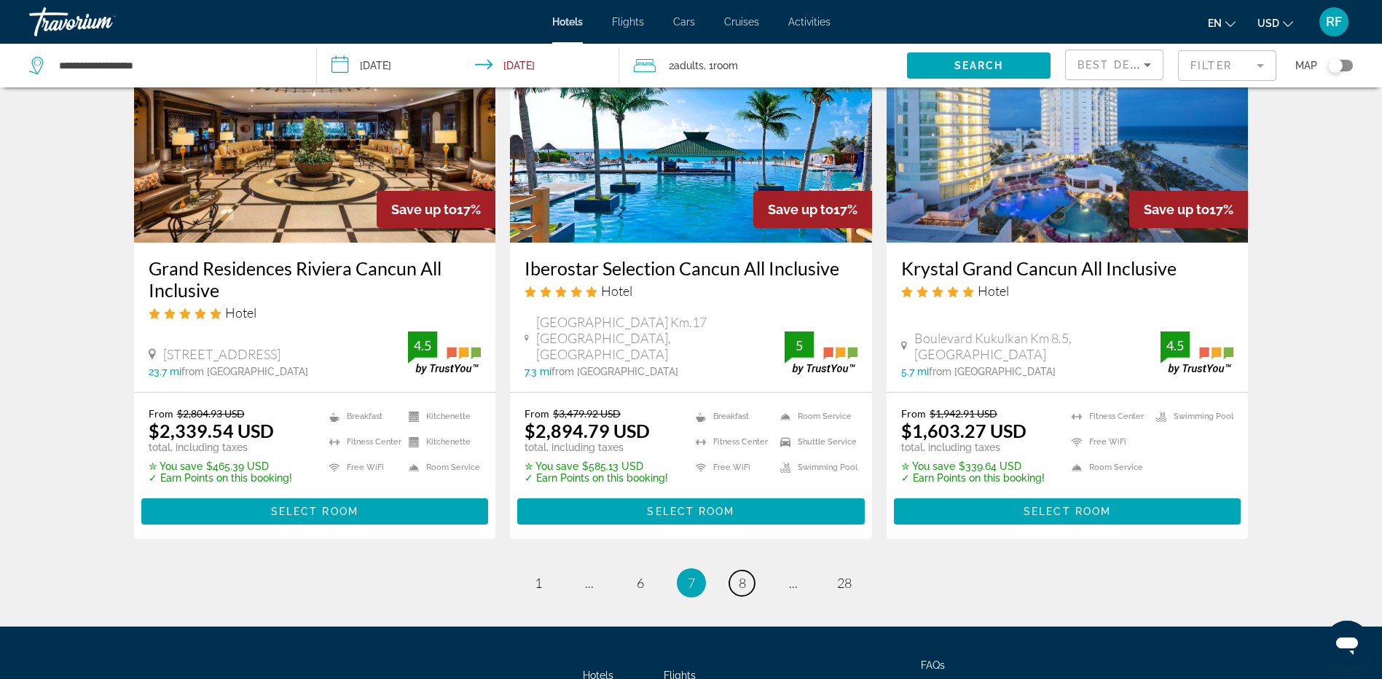
scroll to position [1822, 0]
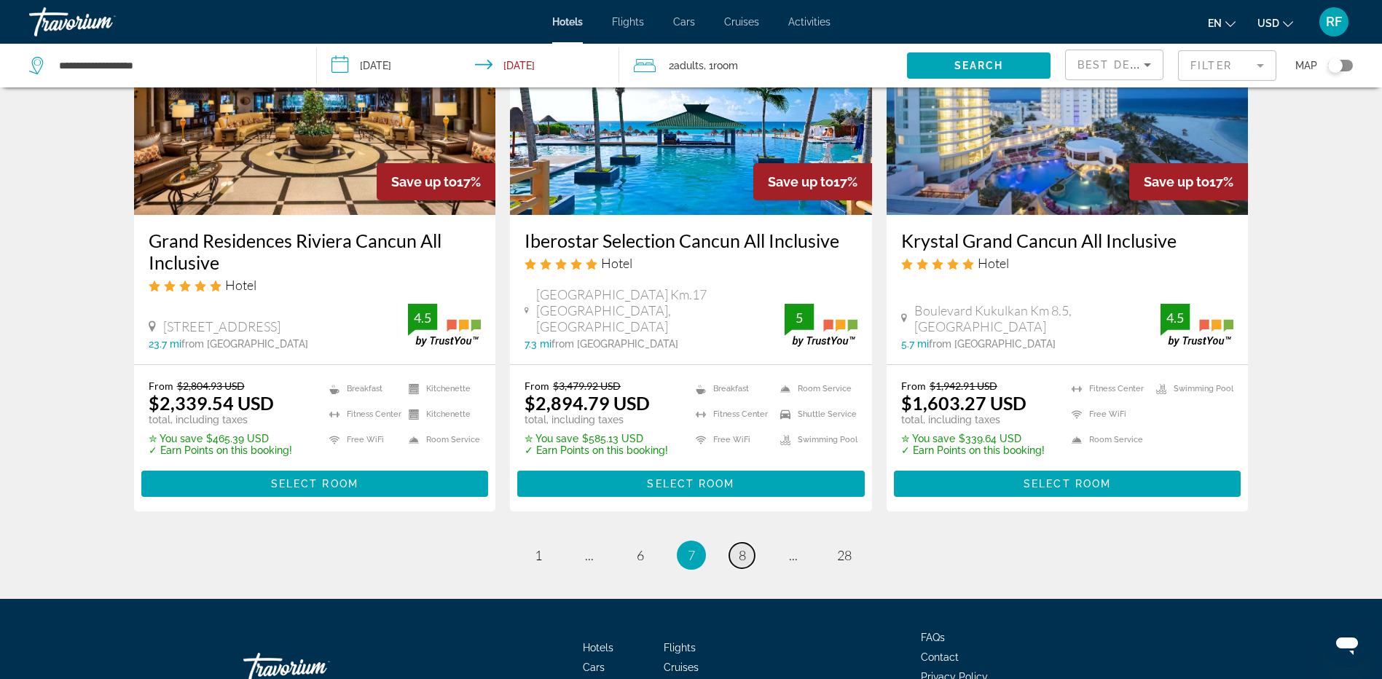
click at [741, 557] on span "8" at bounding box center [742, 555] width 7 height 16
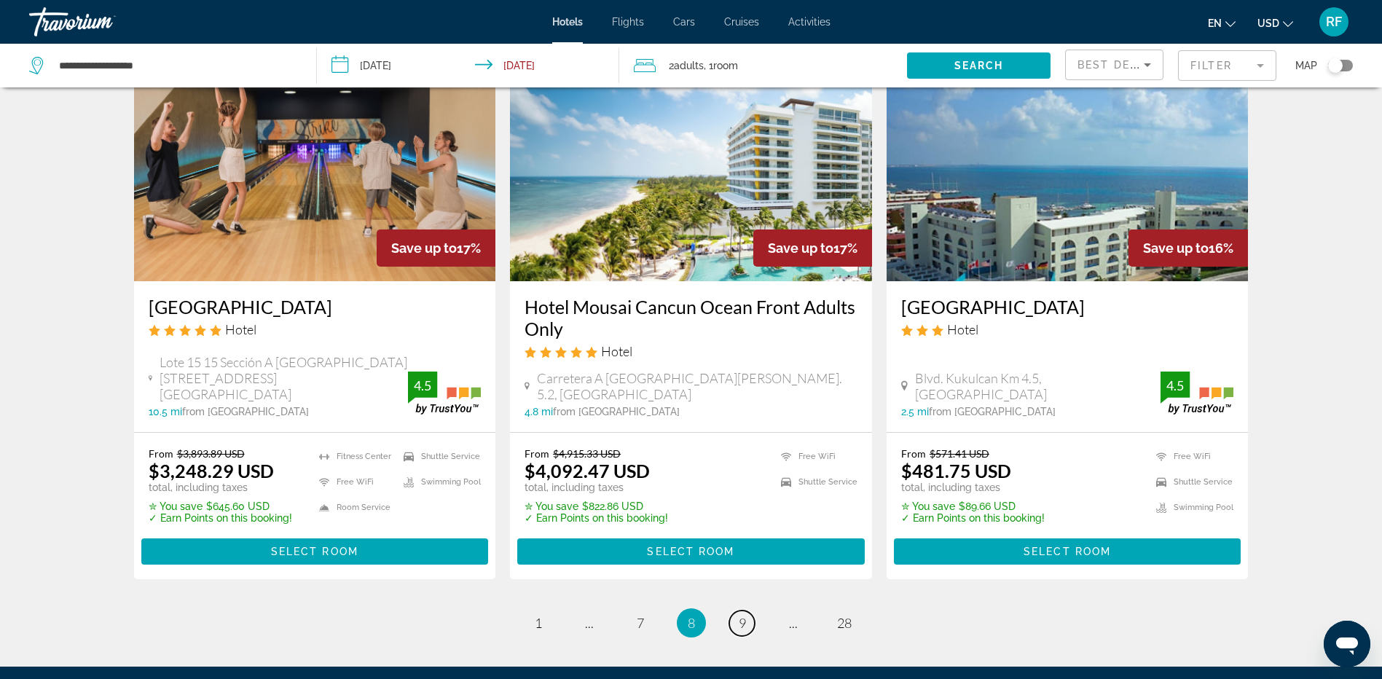
scroll to position [1822, 0]
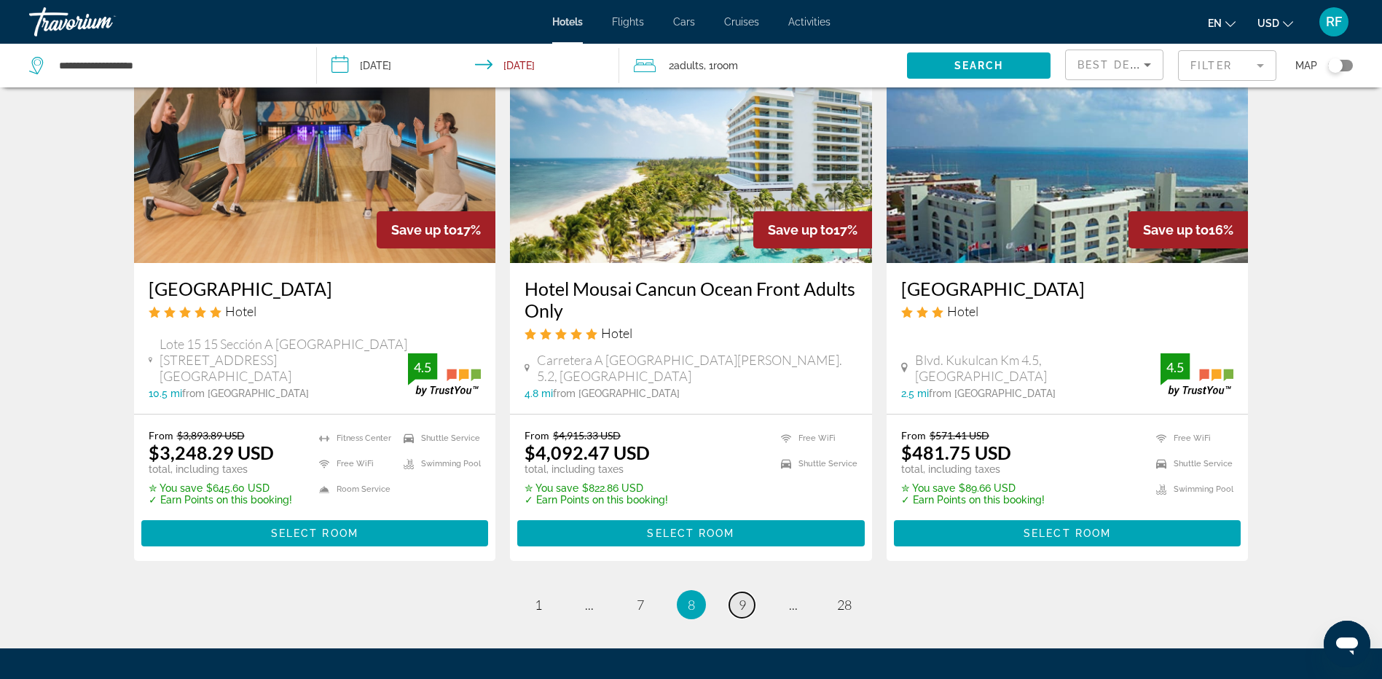
click at [739, 597] on span "9" at bounding box center [742, 605] width 7 height 16
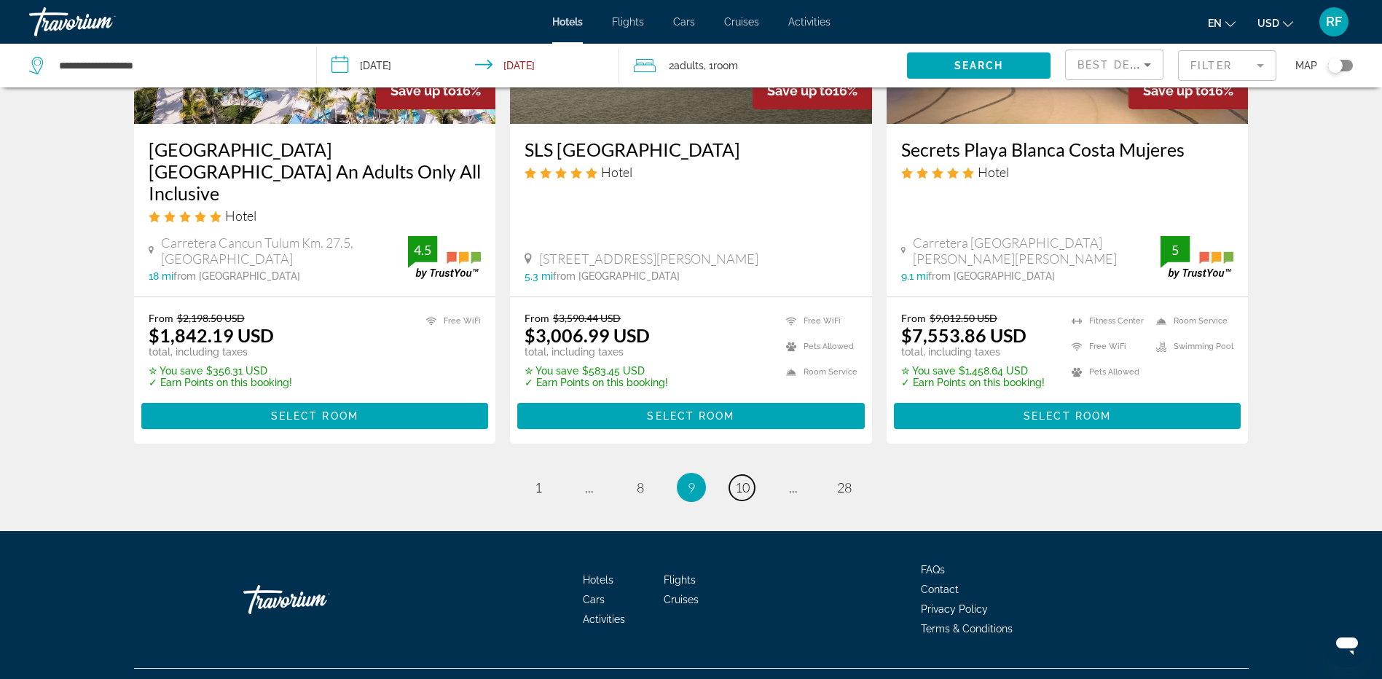
scroll to position [1959, 0]
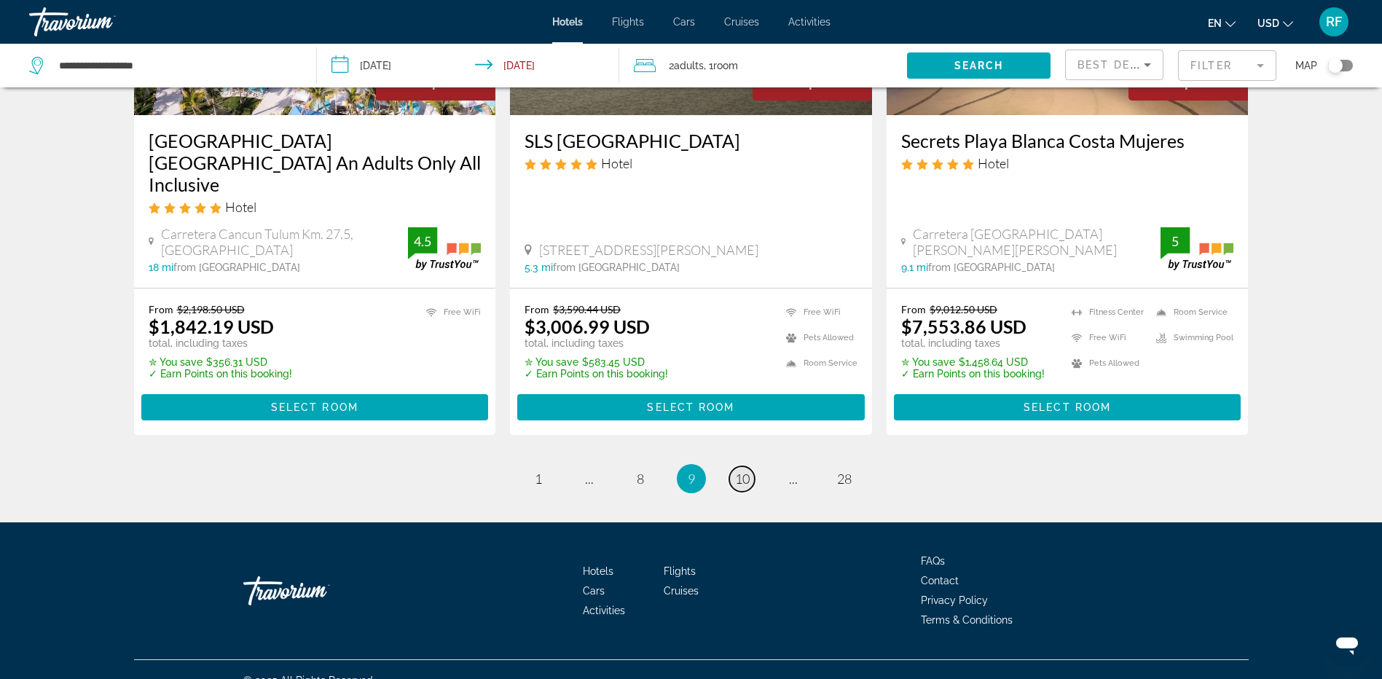
click at [747, 466] on link "page 10" at bounding box center [742, 479] width 26 height 26
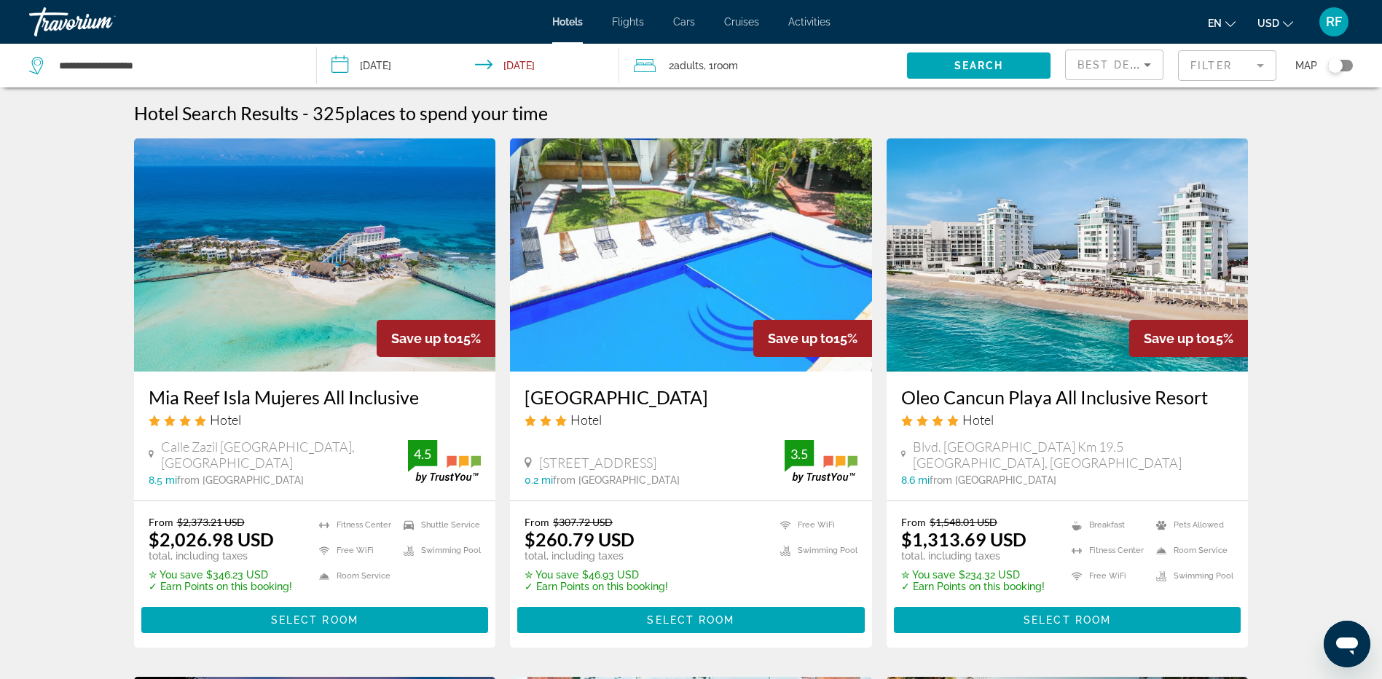
click at [1200, 60] on mat-form-field "Filter" at bounding box center [1227, 65] width 98 height 31
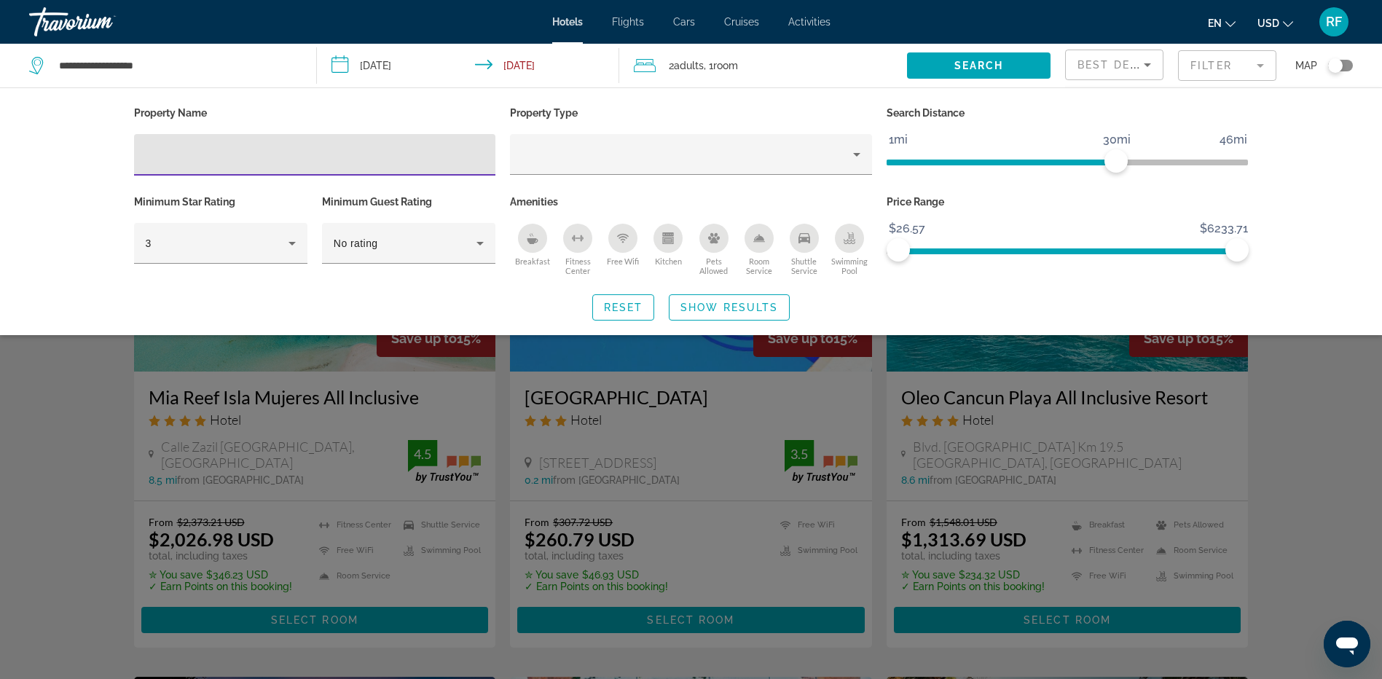
click at [221, 152] on input "Hotel Filters" at bounding box center [315, 154] width 339 height 17
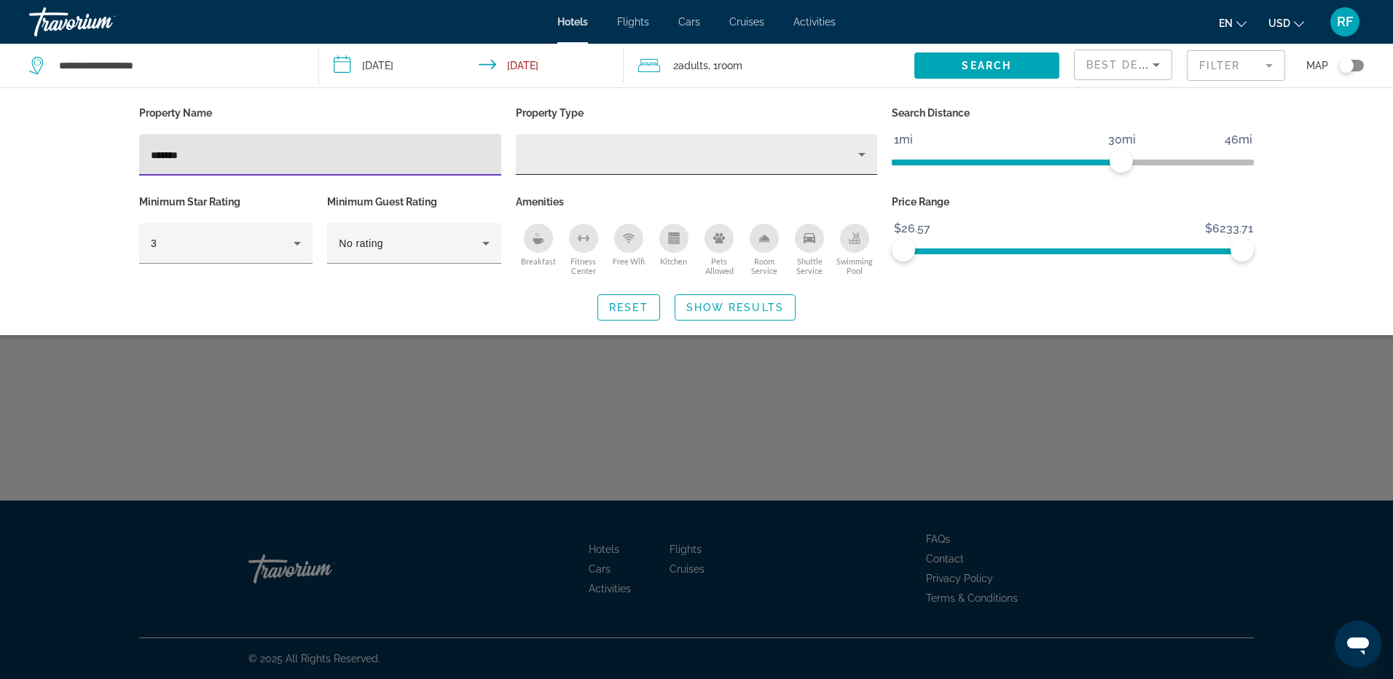
type input "*******"
click at [861, 157] on icon "Property type" at bounding box center [861, 154] width 17 height 17
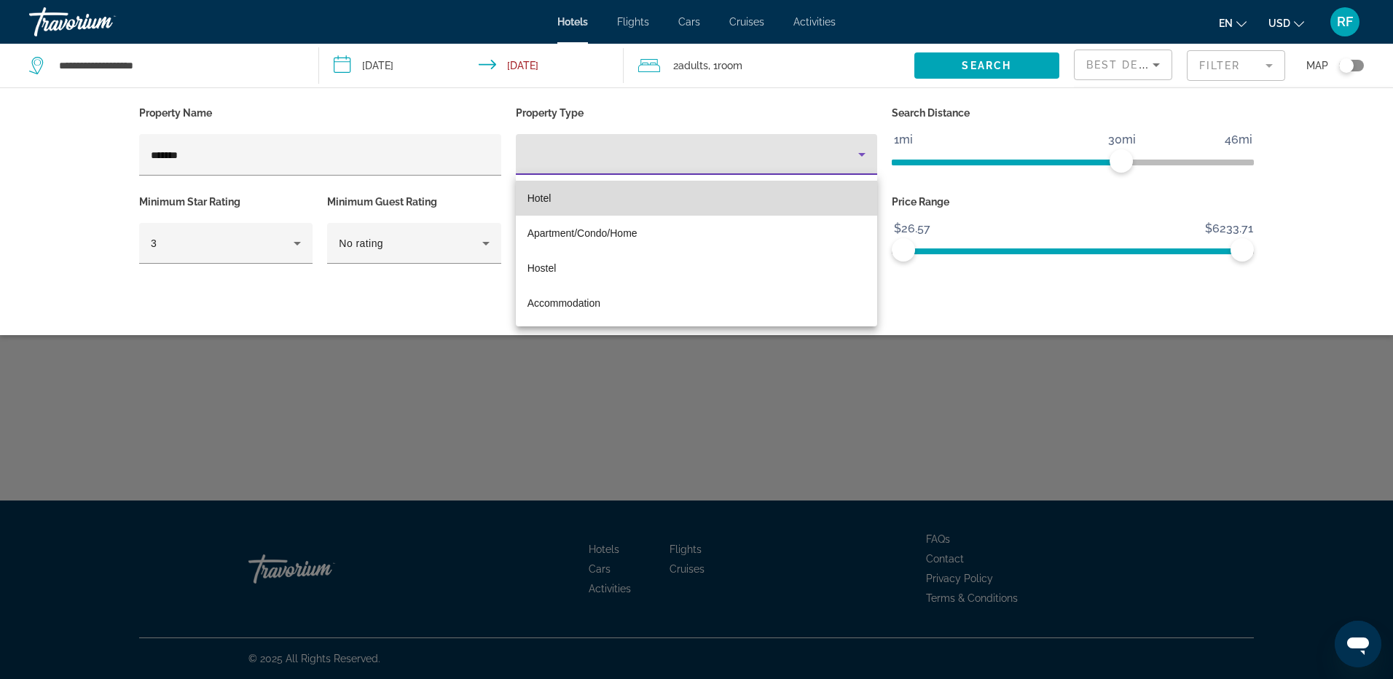
click at [540, 199] on span "Hotel" at bounding box center [540, 198] width 24 height 12
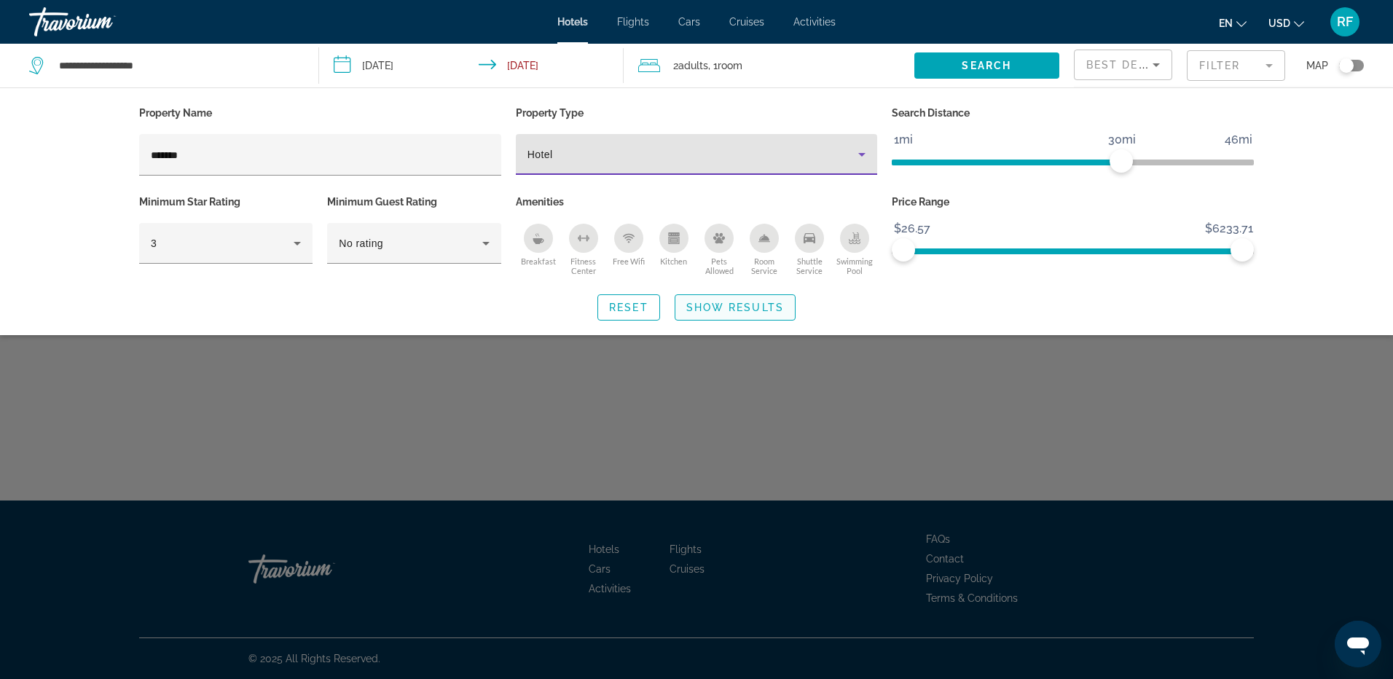
click at [710, 303] on span "Show Results" at bounding box center [735, 308] width 98 height 12
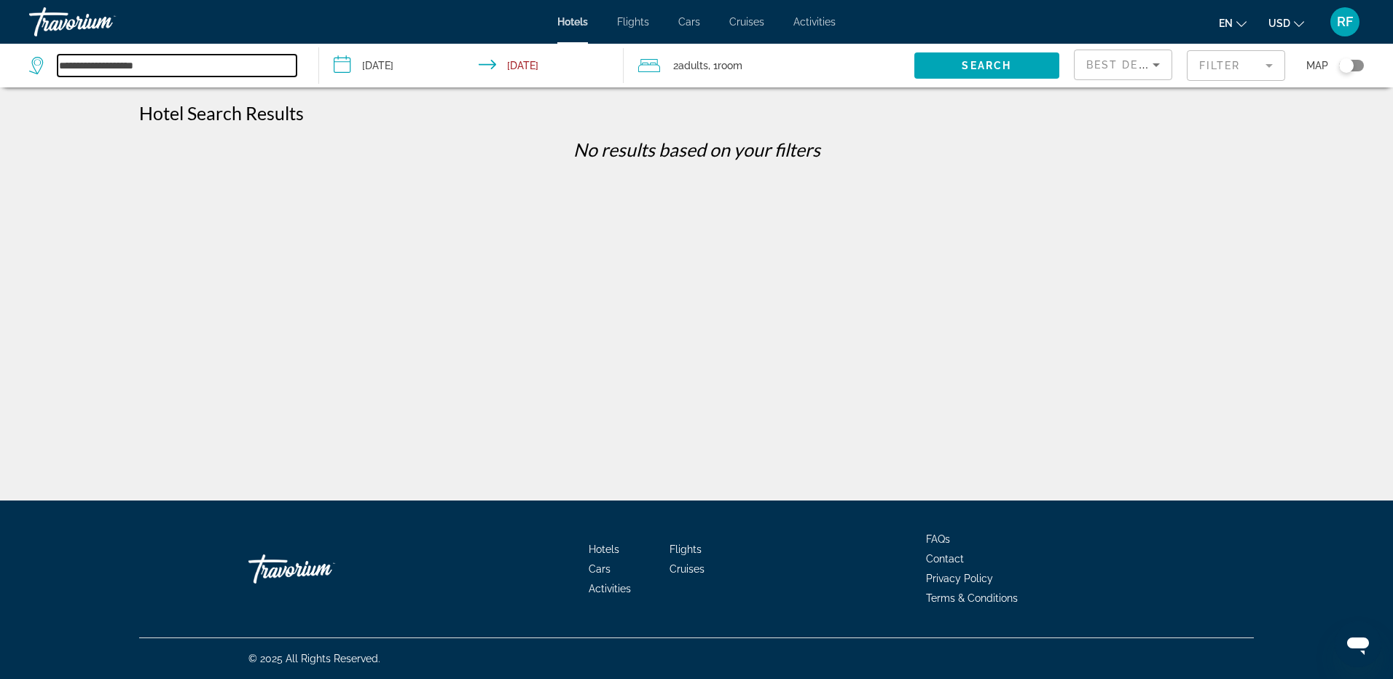
click at [176, 63] on input "**********" at bounding box center [177, 66] width 239 height 22
type input "*"
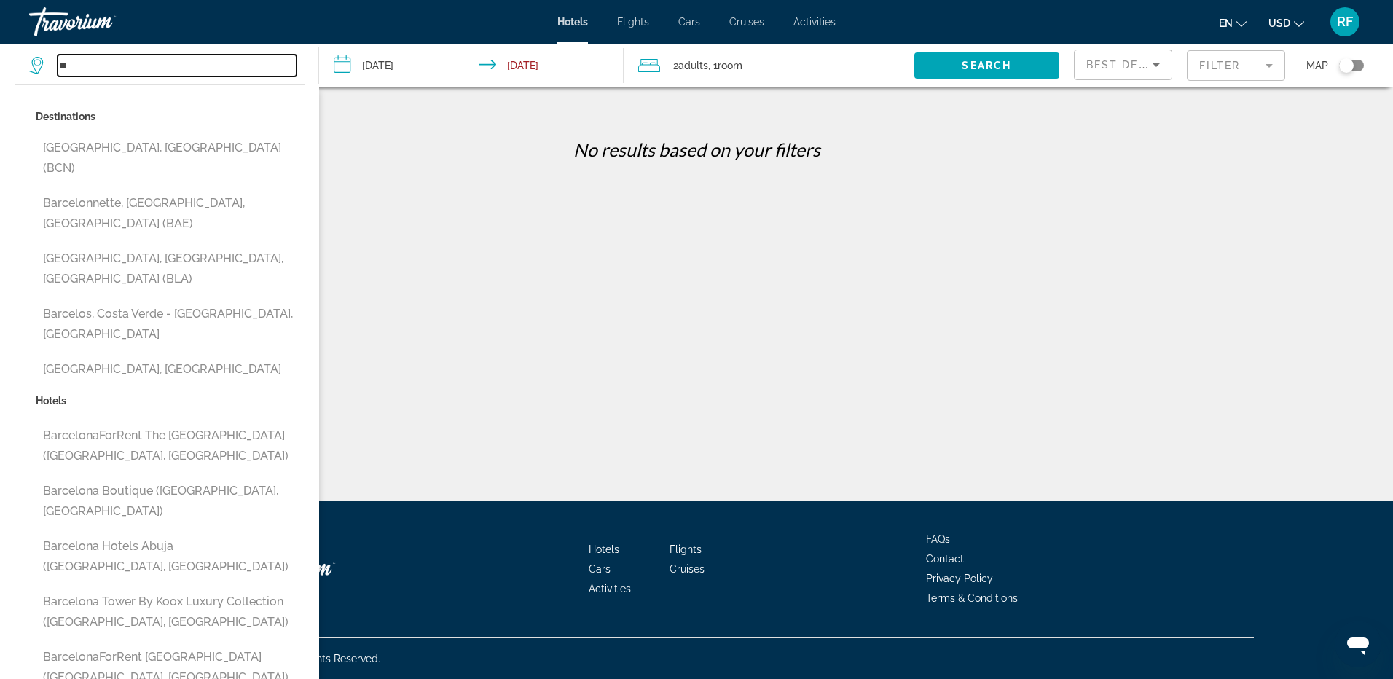
type input "*"
paste input "**********"
type input "**********"
click at [944, 62] on span "Search widget" at bounding box center [986, 65] width 145 height 35
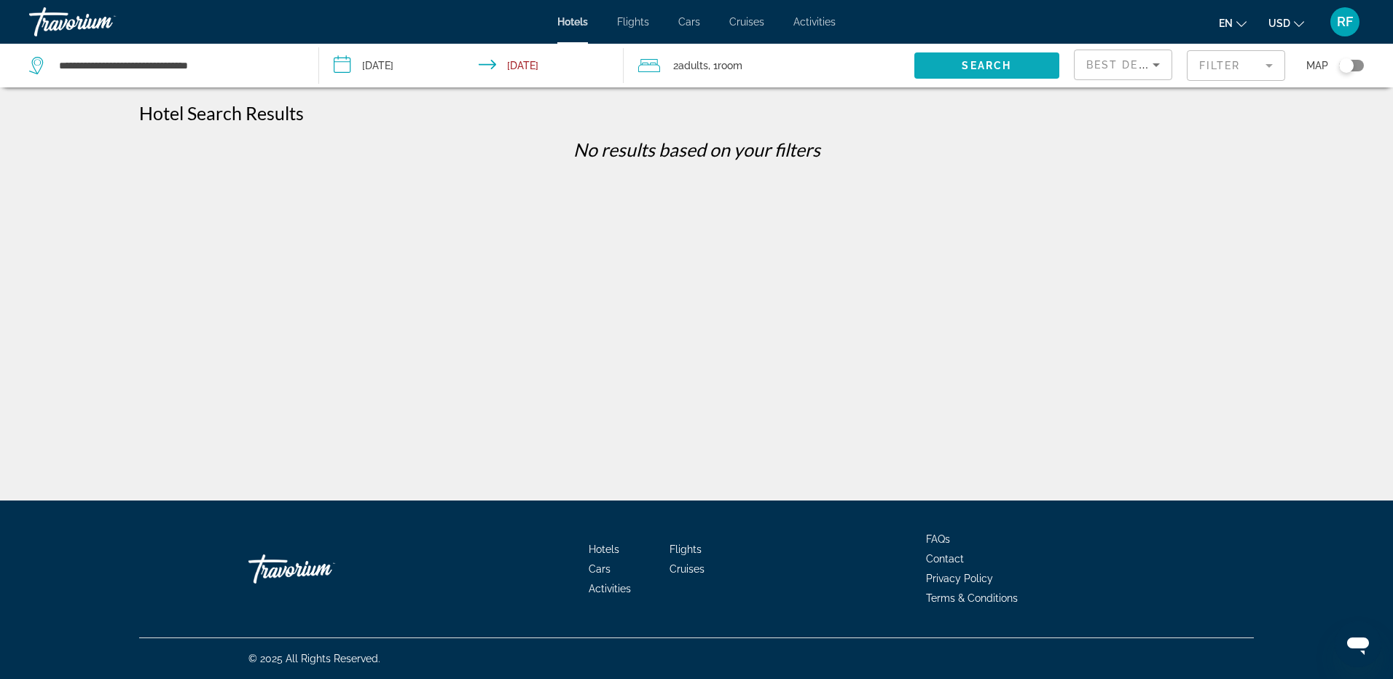
click at [934, 61] on span "Search widget" at bounding box center [986, 65] width 145 height 35
click at [238, 64] on input "**********" at bounding box center [177, 66] width 239 height 22
